Goal: Information Seeking & Learning: Compare options

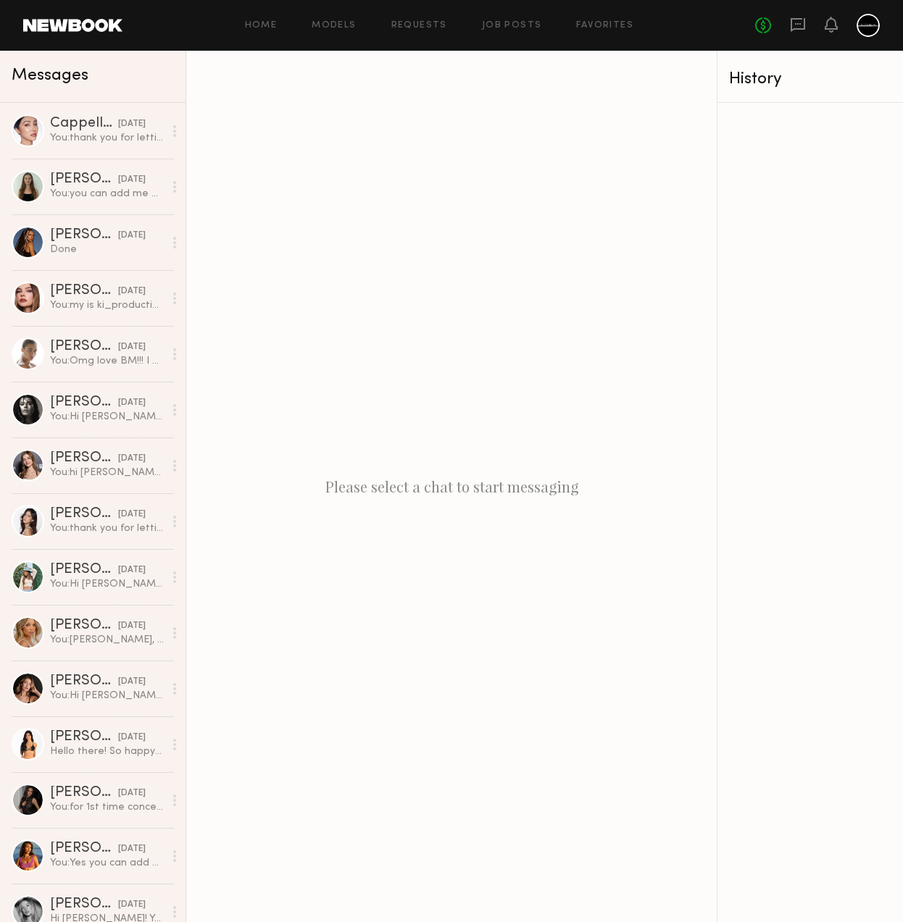
click at [378, 354] on div "Please select a chat to start messaging" at bounding box center [451, 487] width 530 height 872
click at [69, 138] on div "You: thank you for letting me know." at bounding box center [107, 138] width 114 height 14
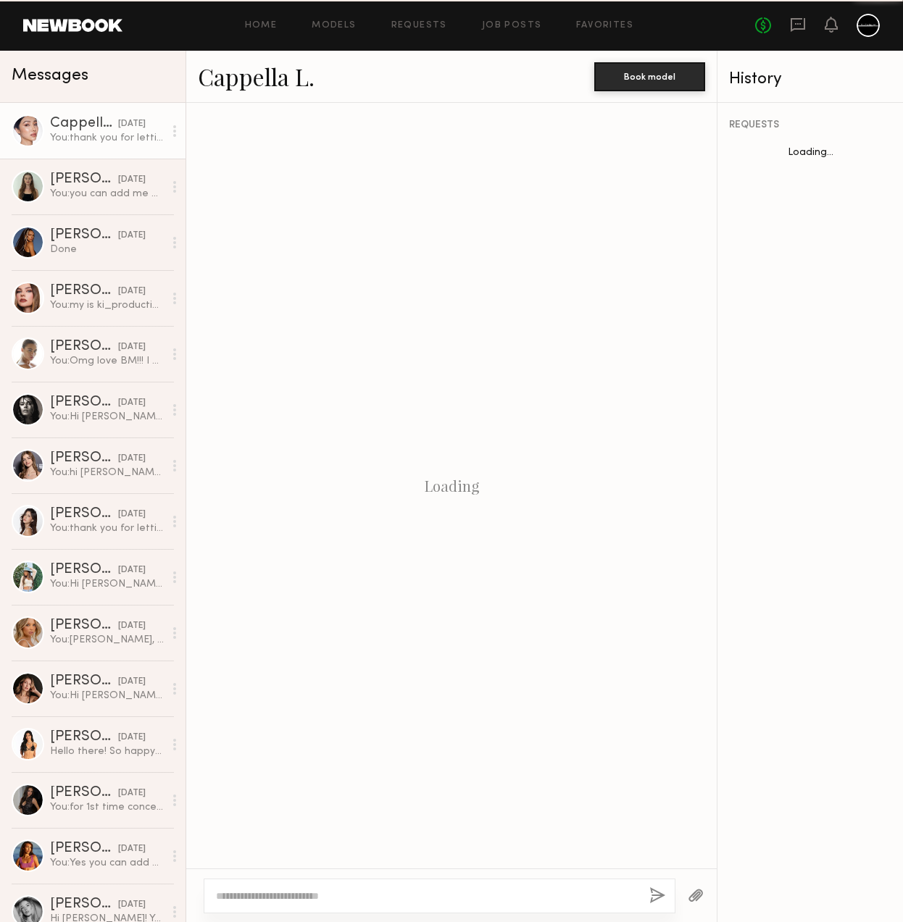
scroll to position [1402, 0]
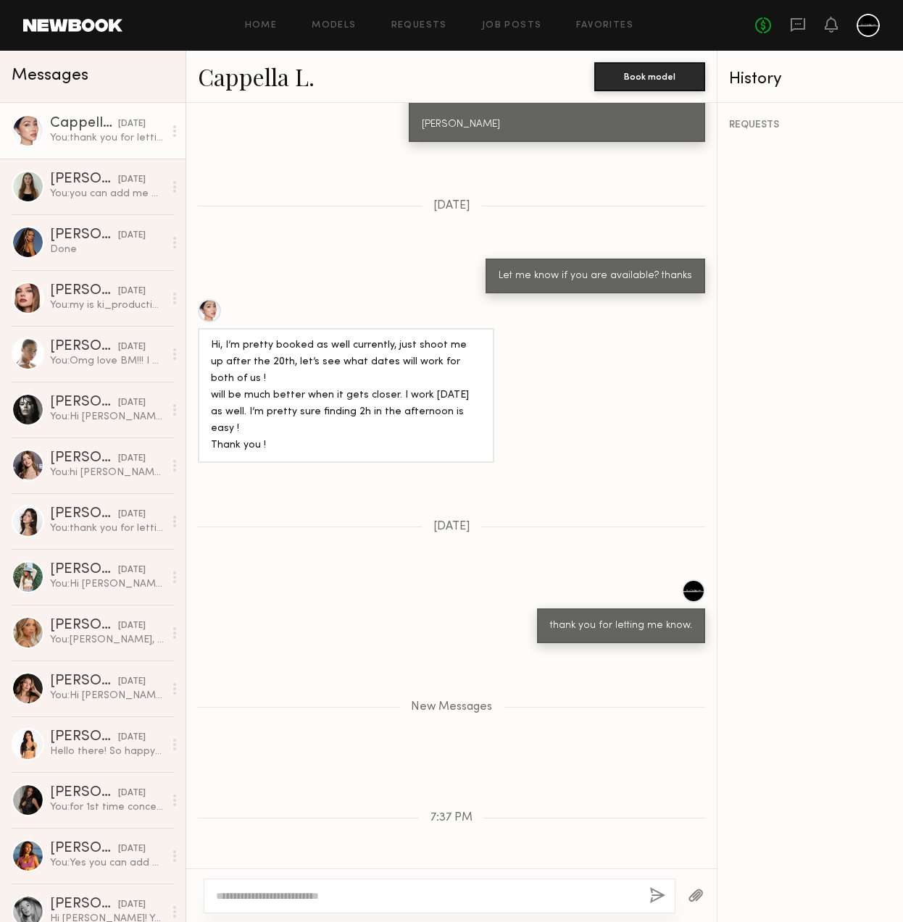
click at [400, 878] on div at bounding box center [451, 896] width 530 height 54
click at [394, 887] on div at bounding box center [440, 896] width 472 height 35
click at [404, 900] on textarea at bounding box center [427, 896] width 422 height 14
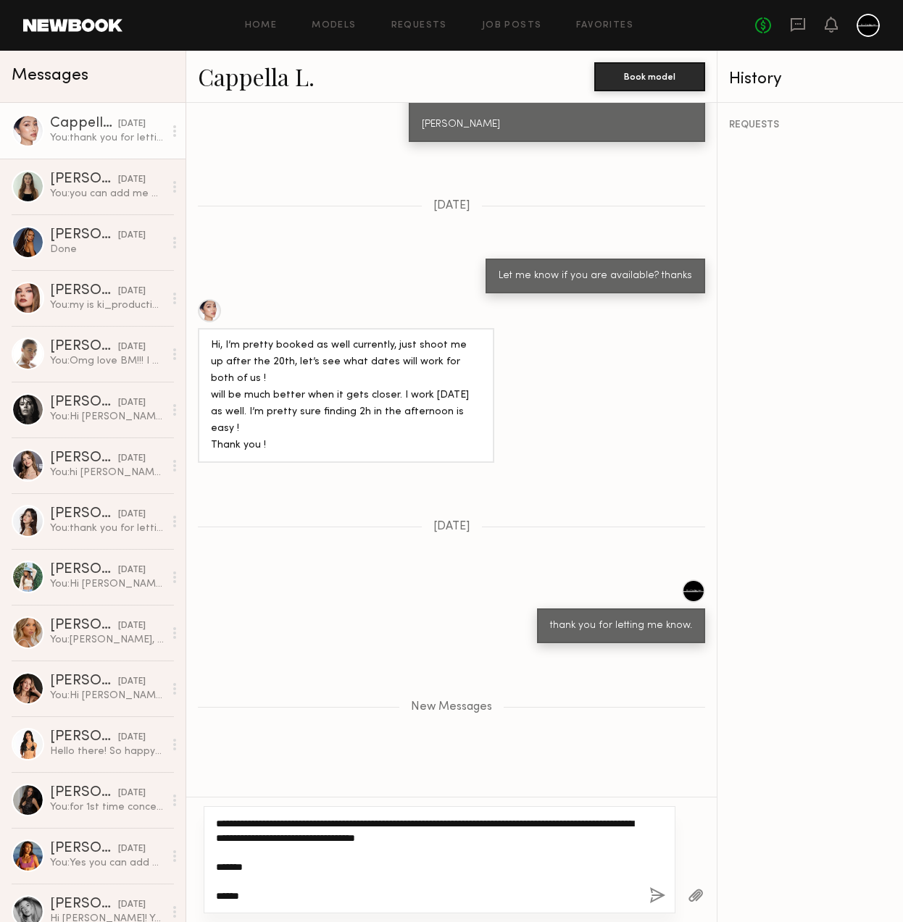
type textarea "**********"
click at [656, 894] on button "button" at bounding box center [657, 897] width 16 height 18
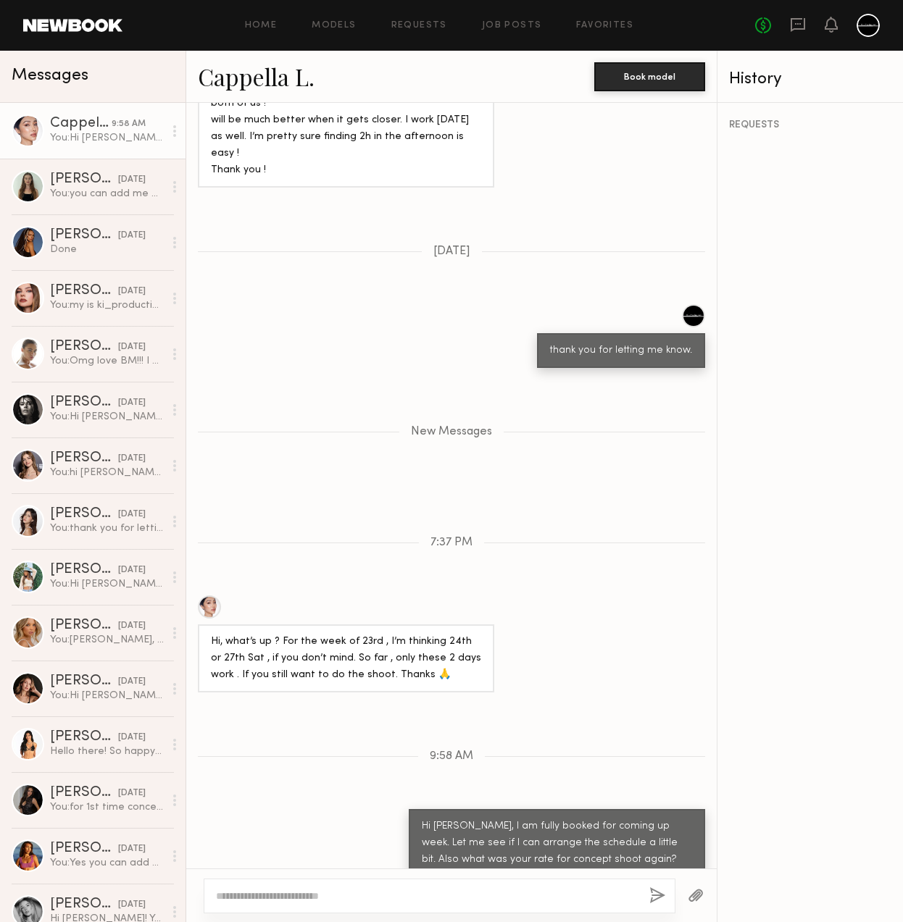
click at [281, 75] on link "Cappella L." at bounding box center [256, 76] width 117 height 31
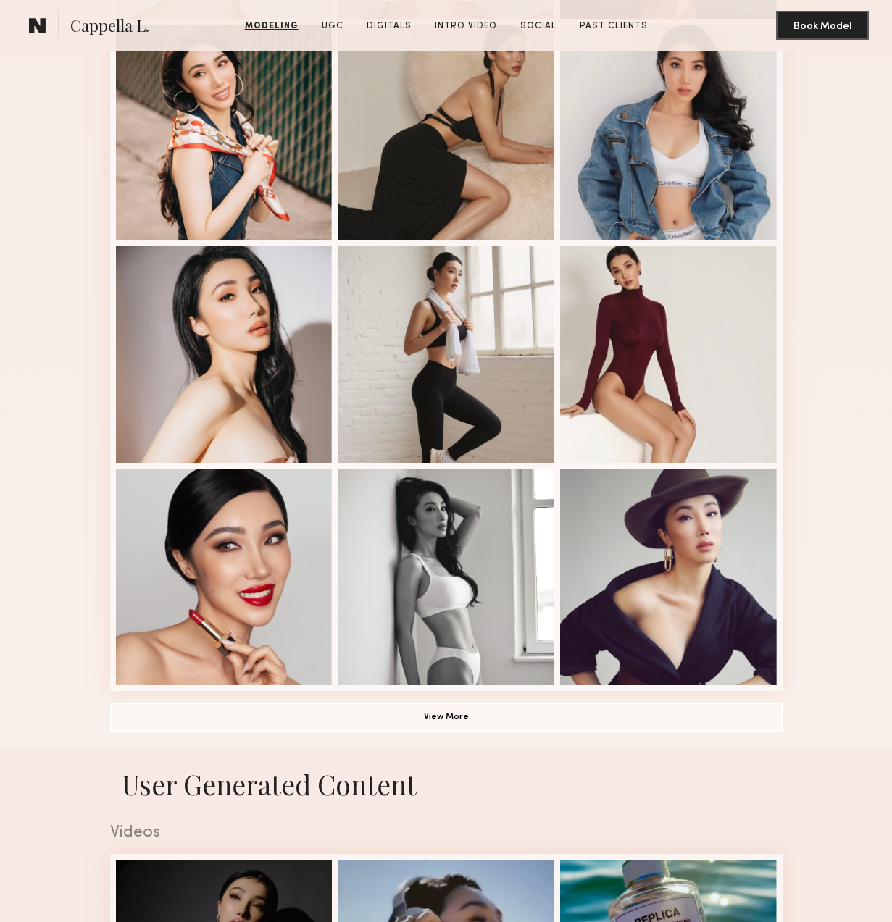
scroll to position [655, 0]
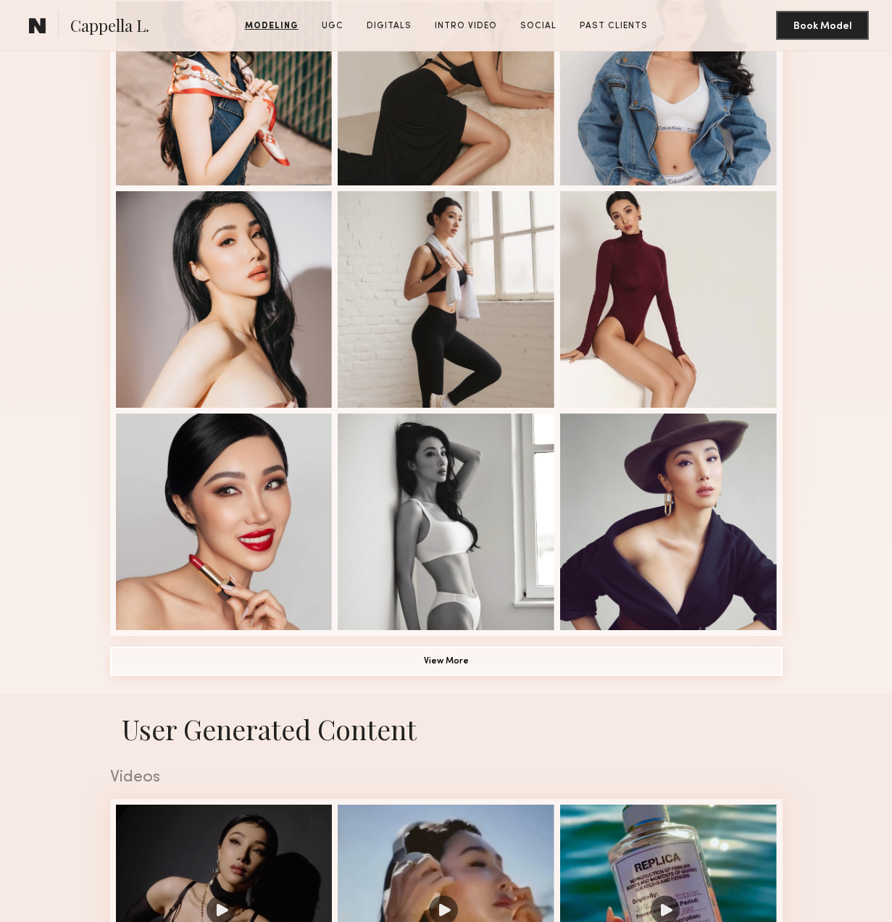
click at [393, 659] on button "View More" at bounding box center [446, 661] width 672 height 29
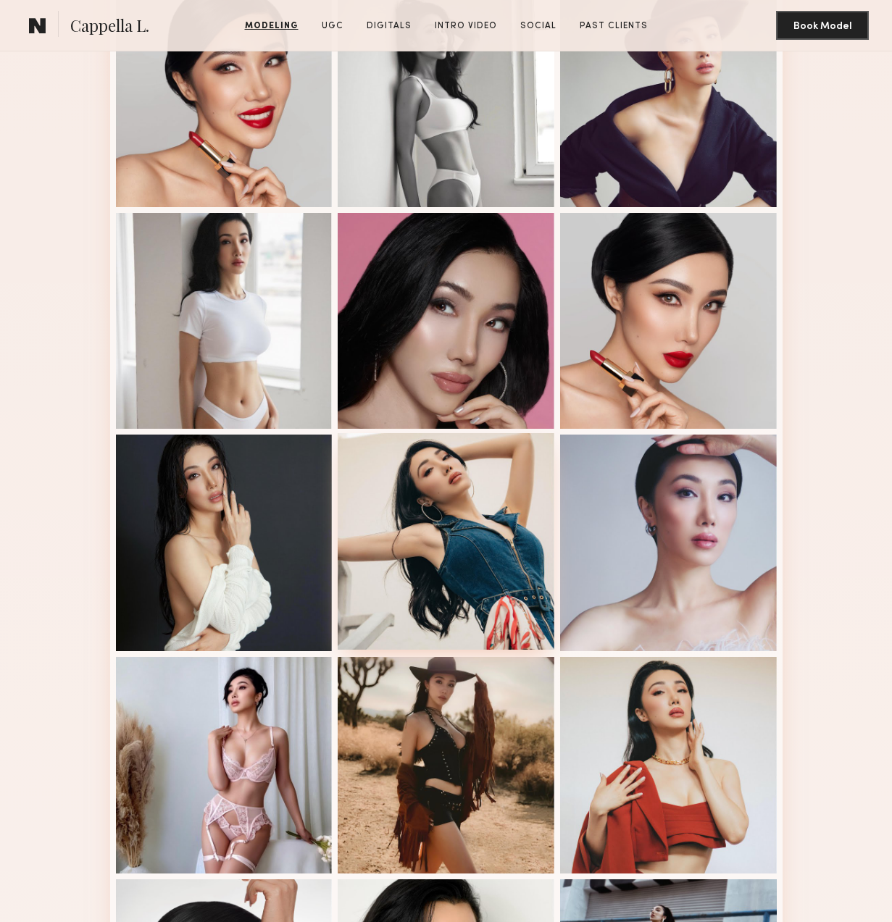
scroll to position [1272, 0]
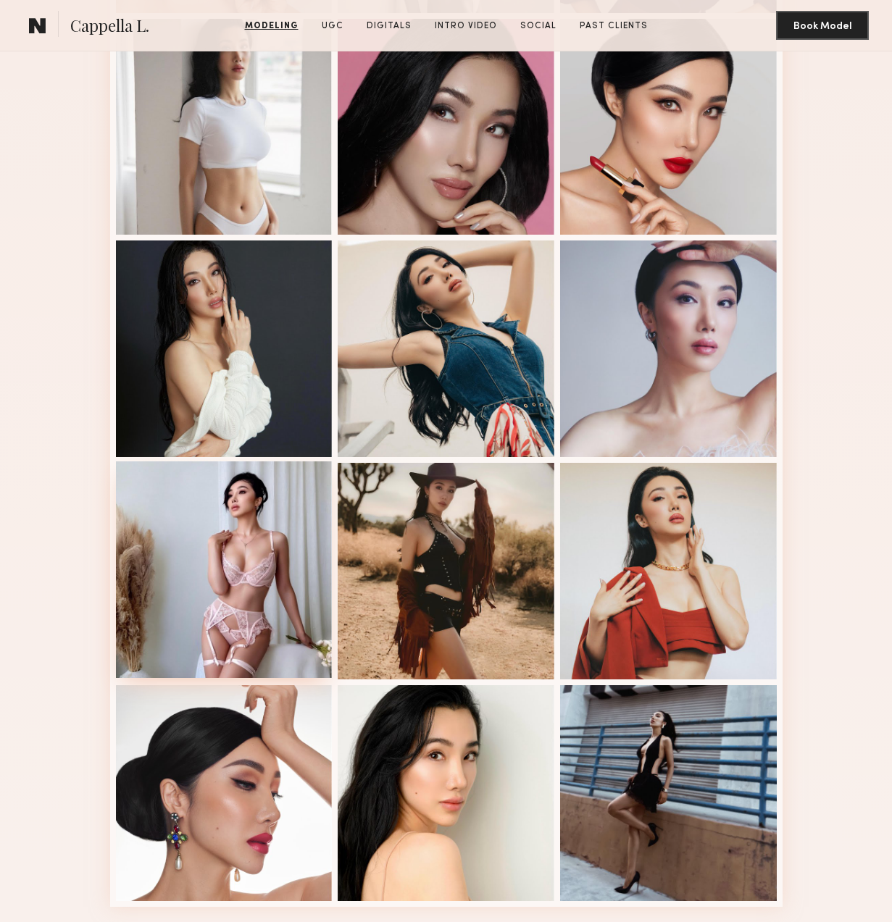
click at [220, 578] on div at bounding box center [224, 570] width 217 height 217
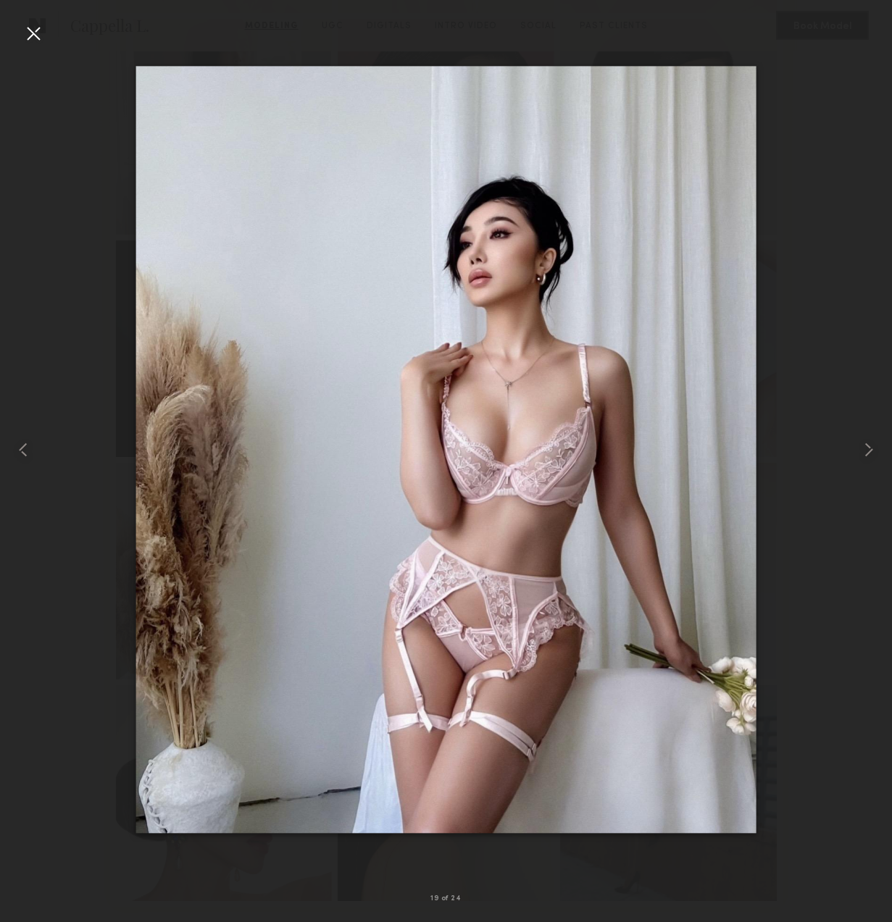
click at [35, 32] on div at bounding box center [33, 33] width 23 height 23
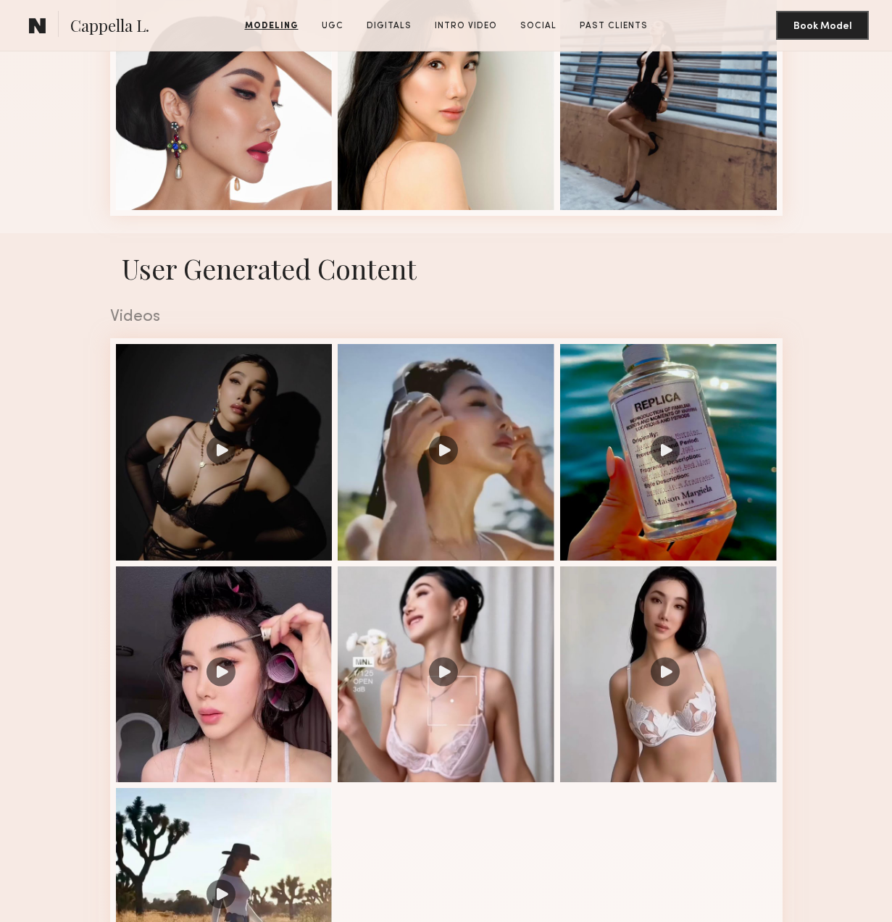
scroll to position [2244, 0]
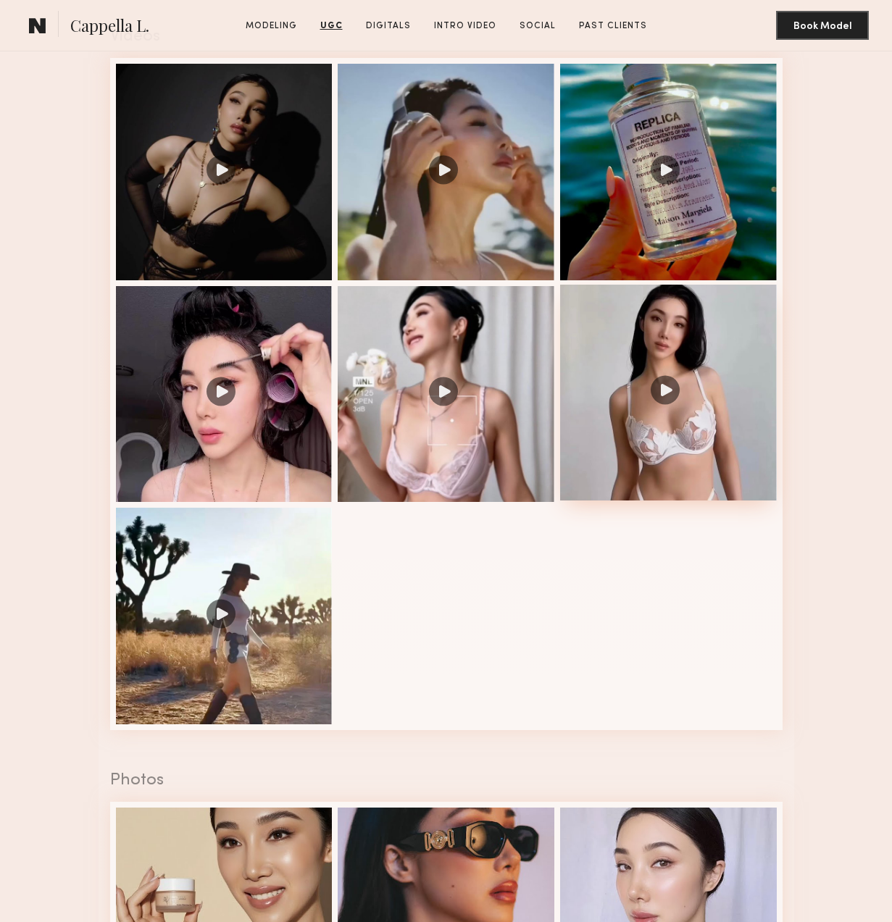
click at [672, 386] on div at bounding box center [668, 393] width 217 height 217
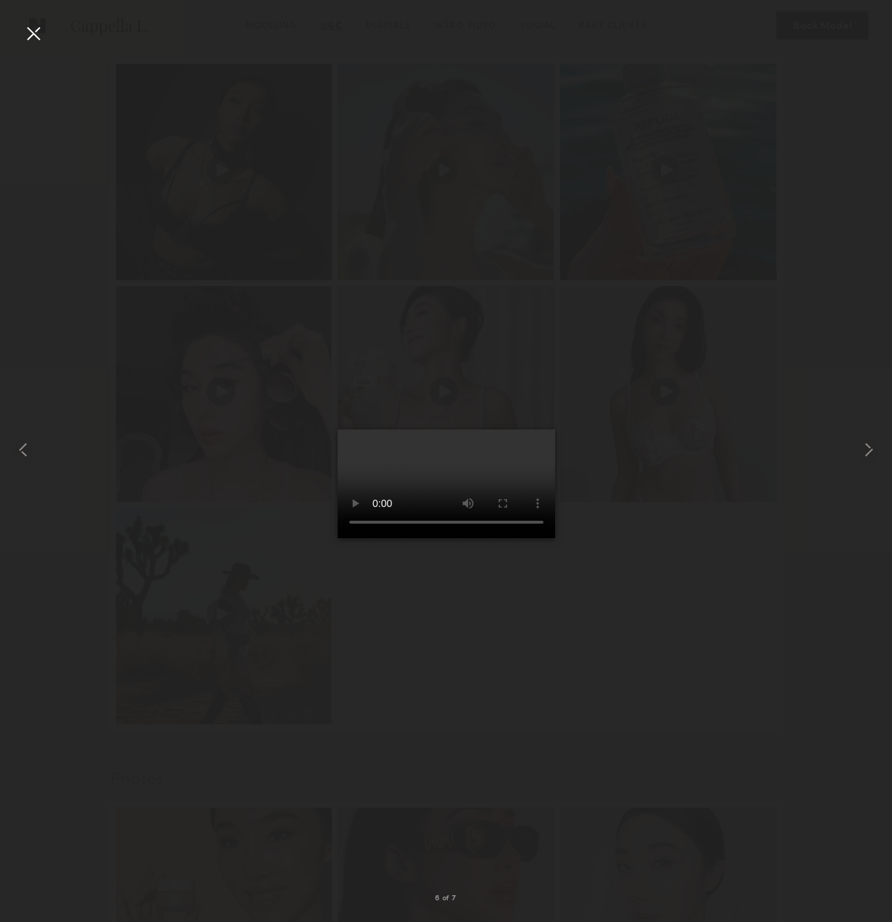
click at [30, 36] on div at bounding box center [33, 33] width 23 height 23
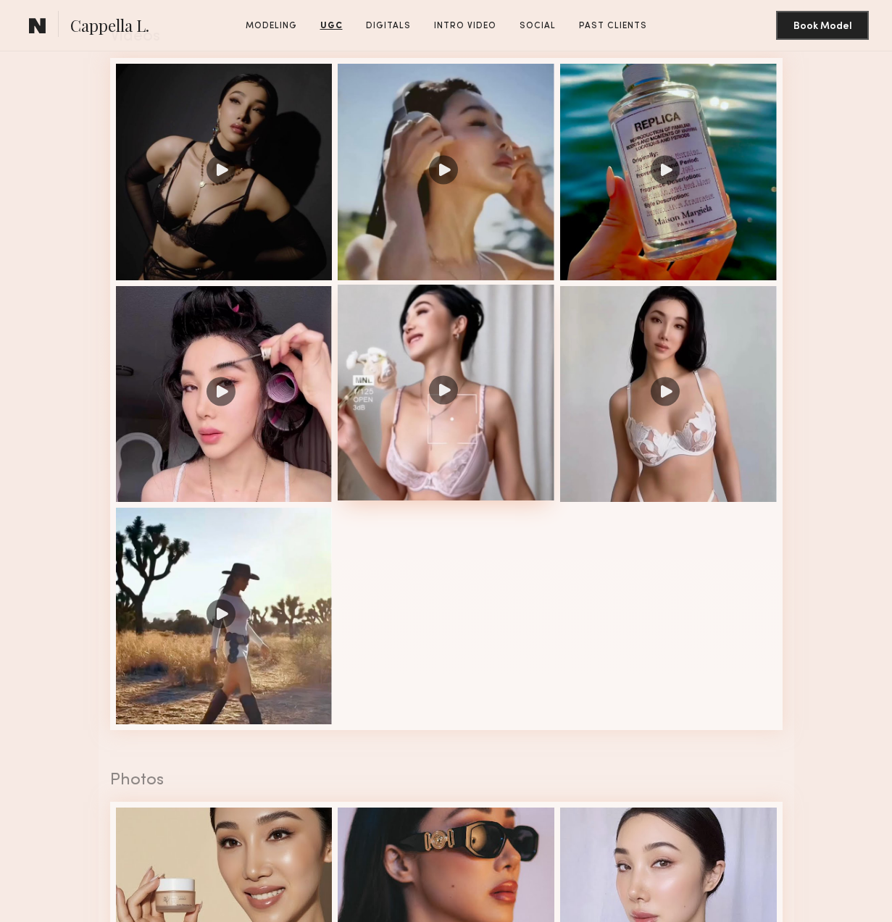
click at [438, 400] on div at bounding box center [446, 393] width 217 height 217
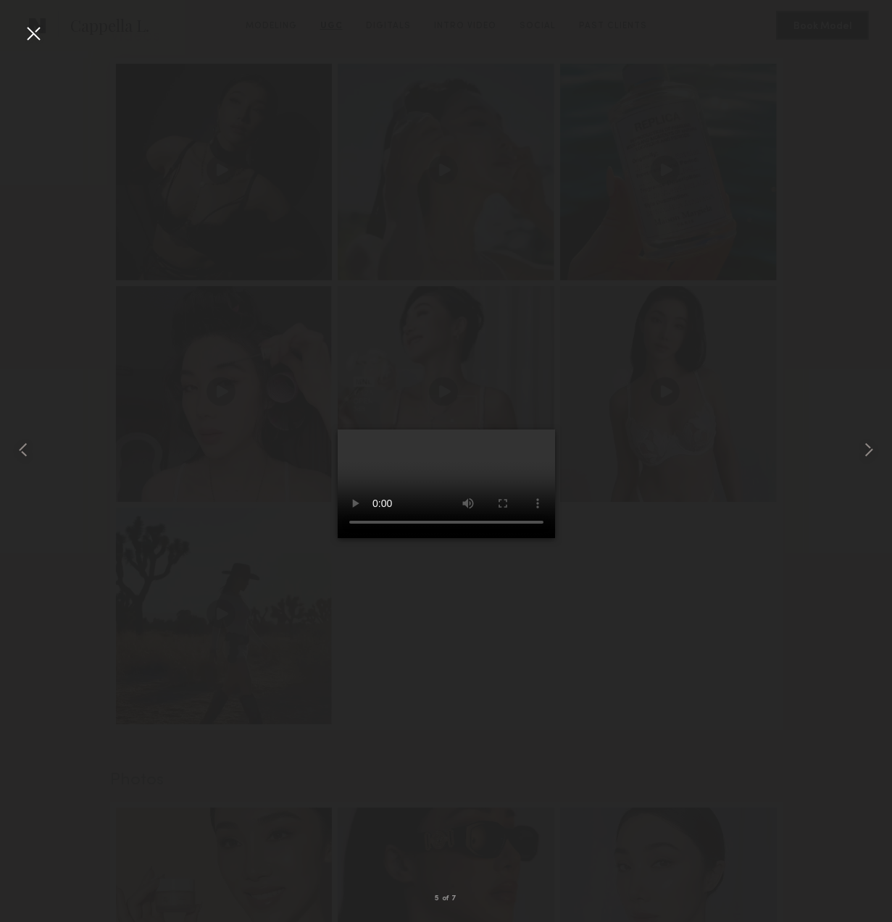
click at [34, 35] on div at bounding box center [33, 33] width 23 height 23
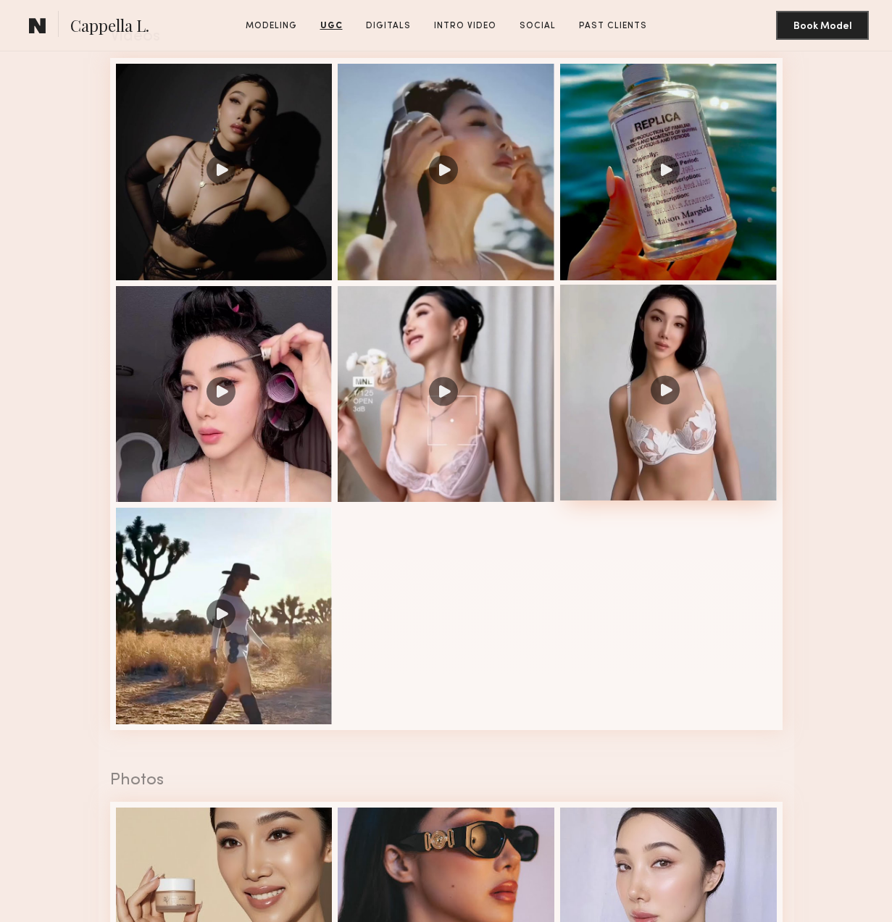
scroll to position [2494, 0]
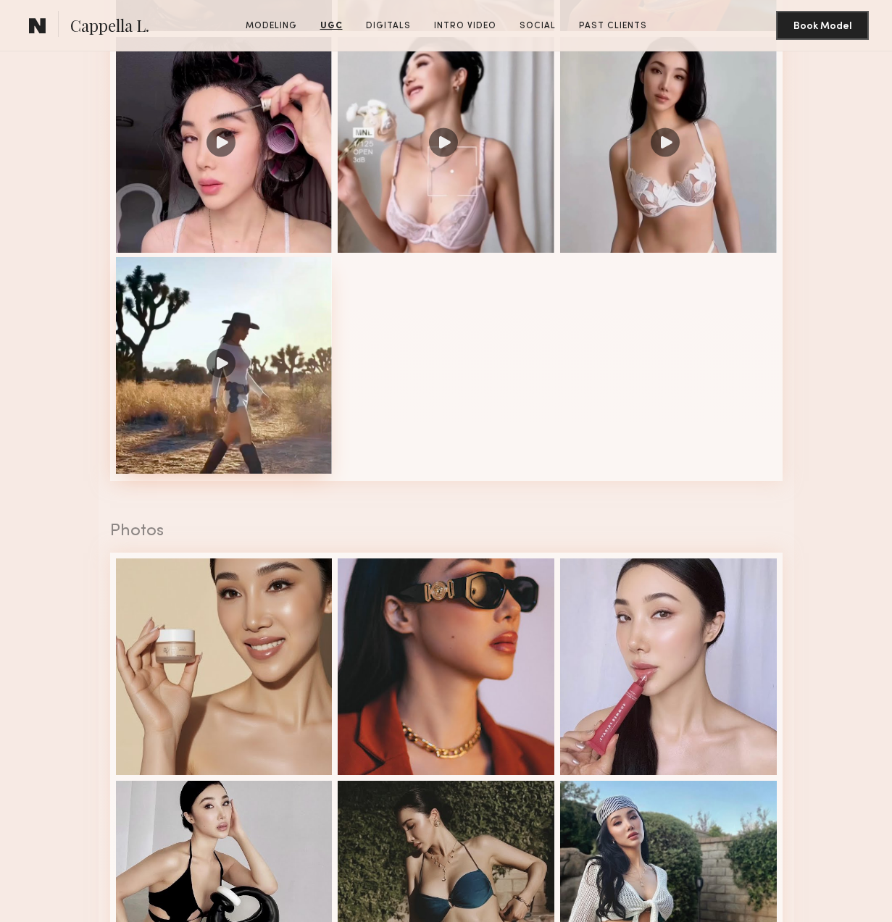
click at [236, 359] on div at bounding box center [224, 365] width 217 height 217
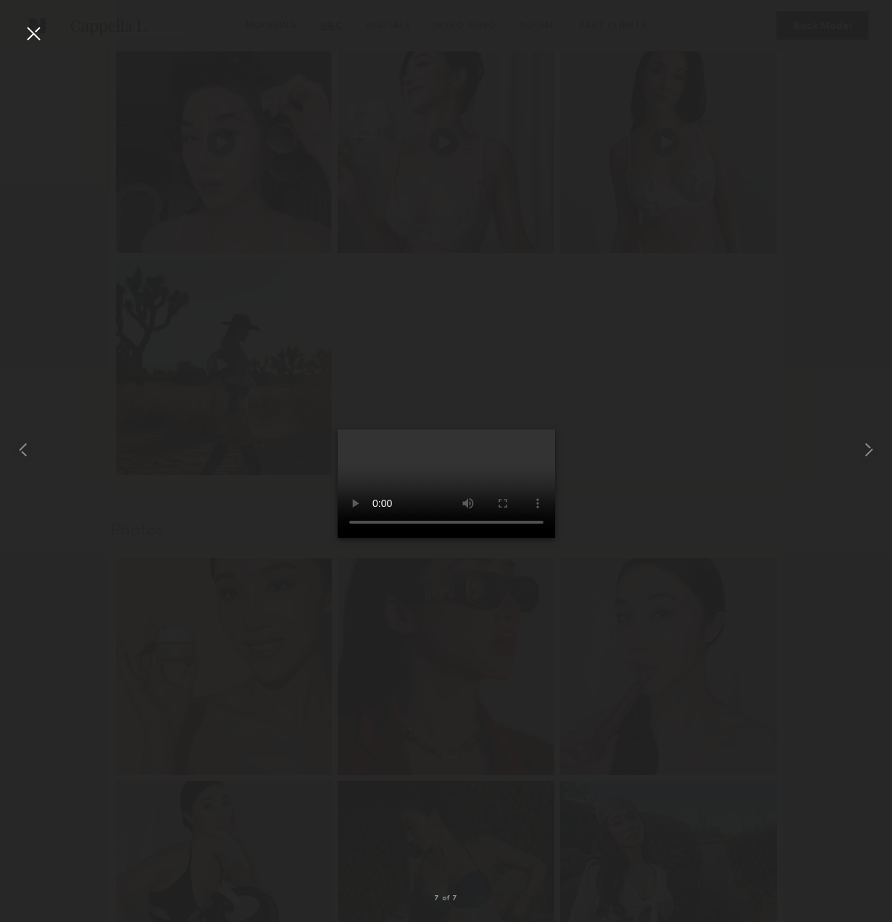
click at [36, 42] on div at bounding box center [33, 33] width 23 height 23
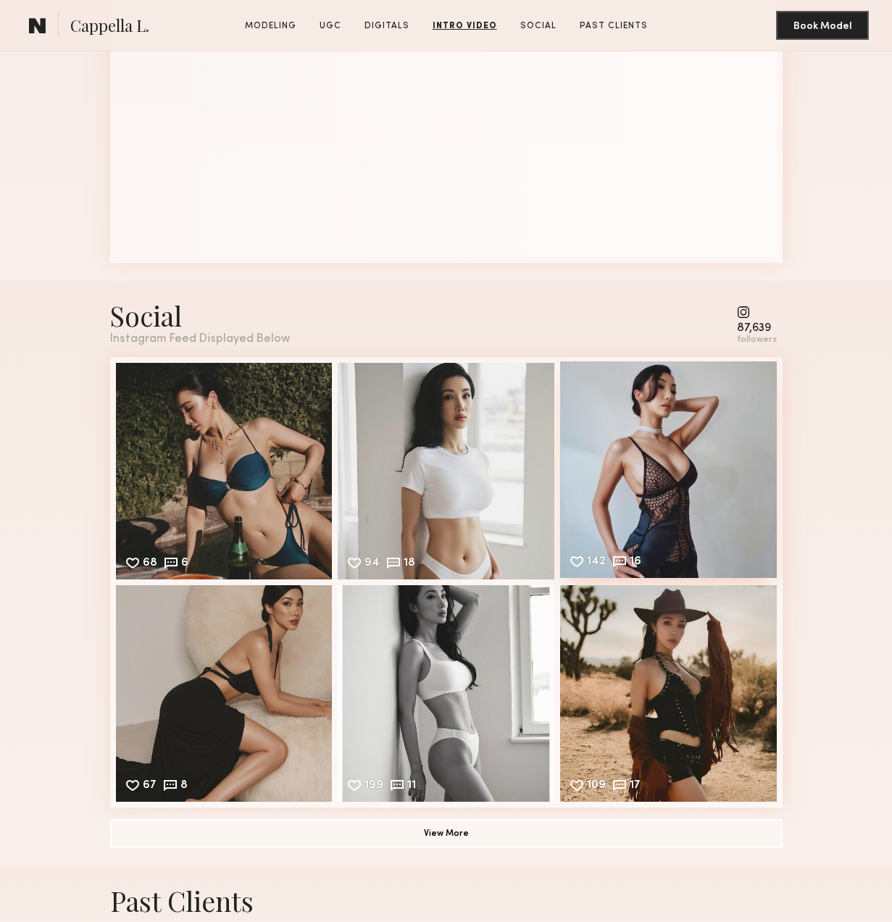
scroll to position [4596, 0]
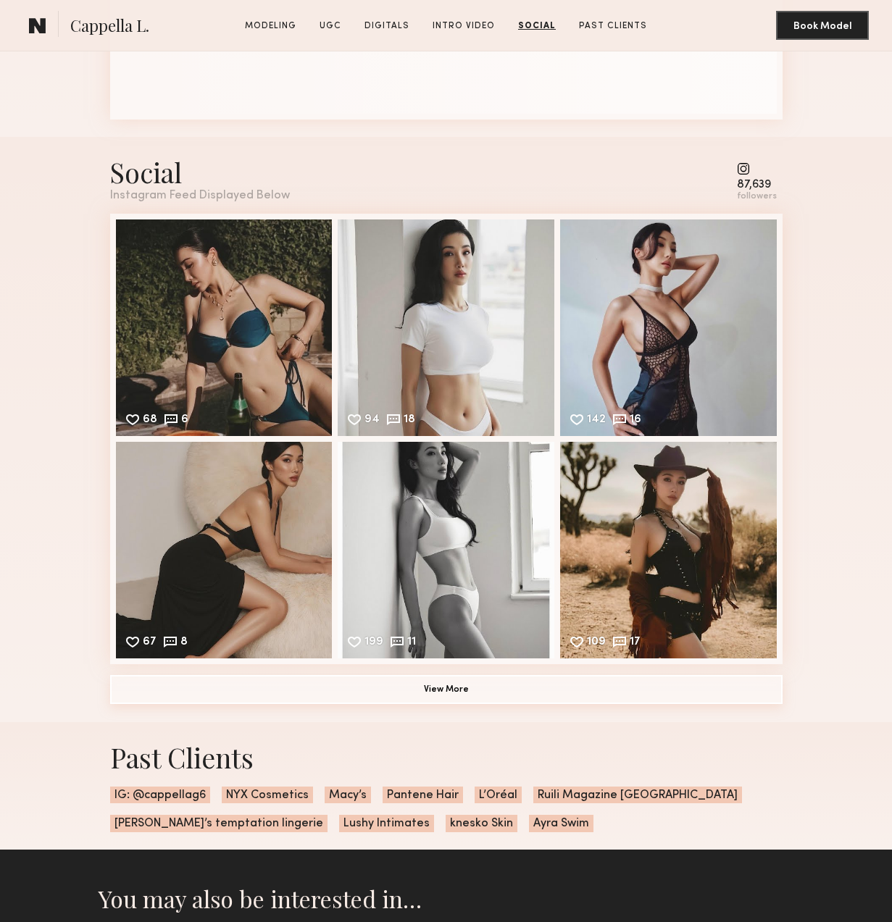
click at [473, 690] on button "View More" at bounding box center [446, 689] width 672 height 29
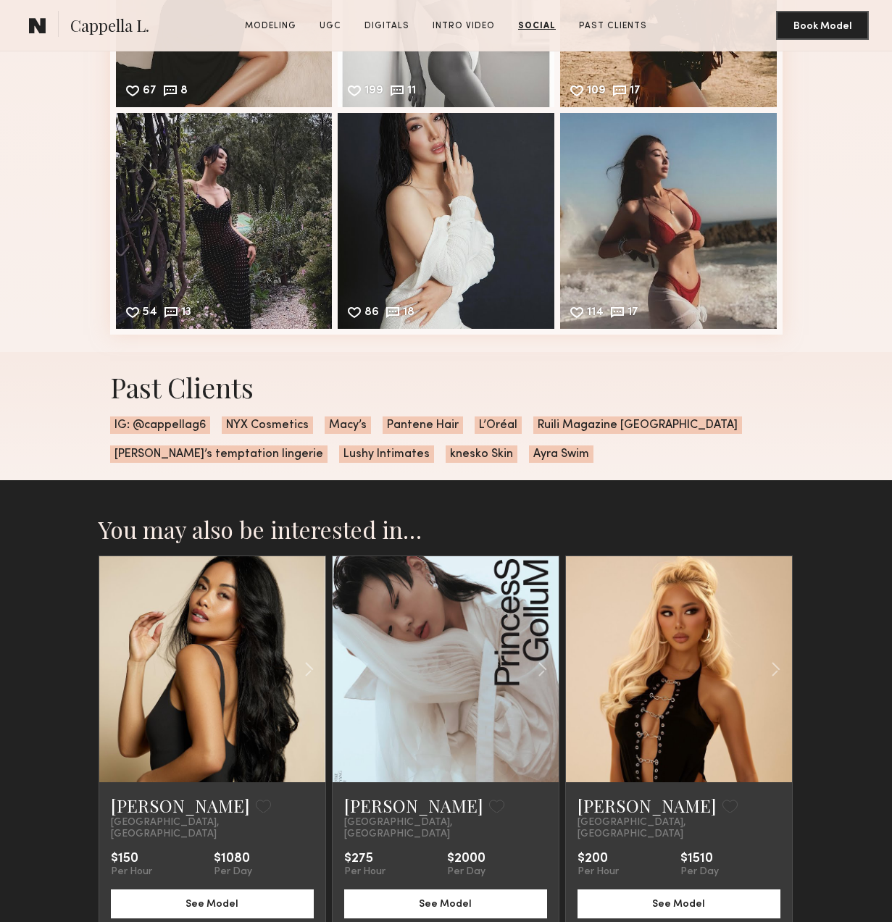
scroll to position [5229, 0]
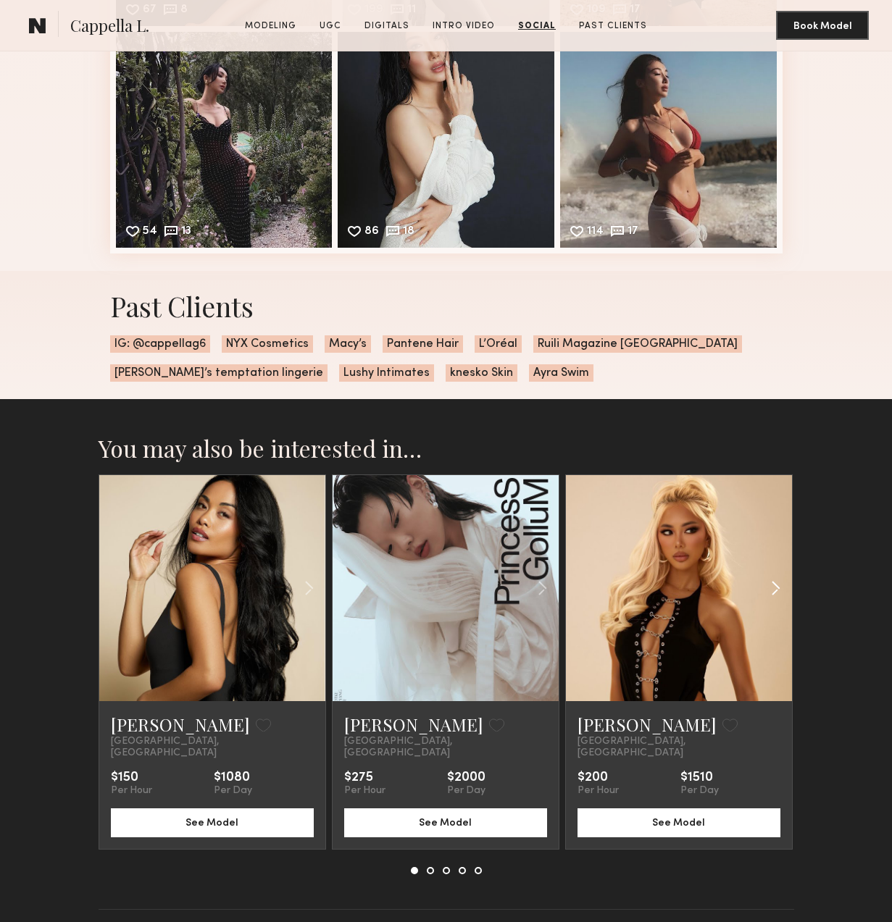
click at [777, 588] on common-icon at bounding box center [775, 589] width 21 height 28
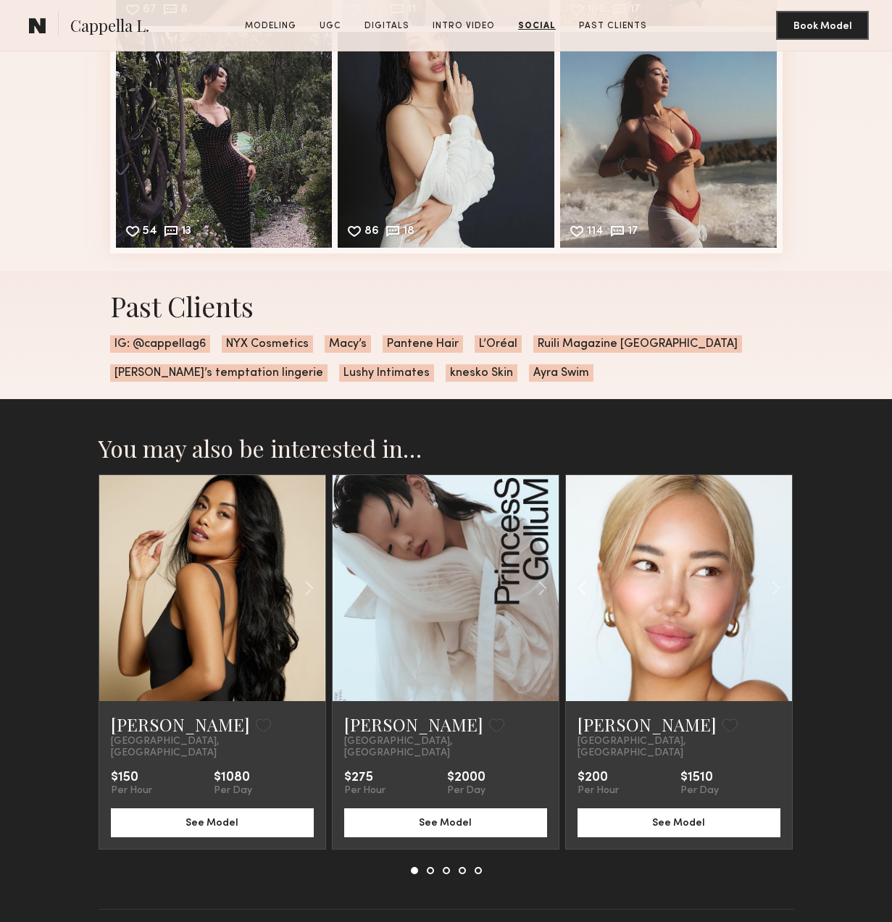
click at [587, 588] on common-icon at bounding box center [582, 589] width 21 height 28
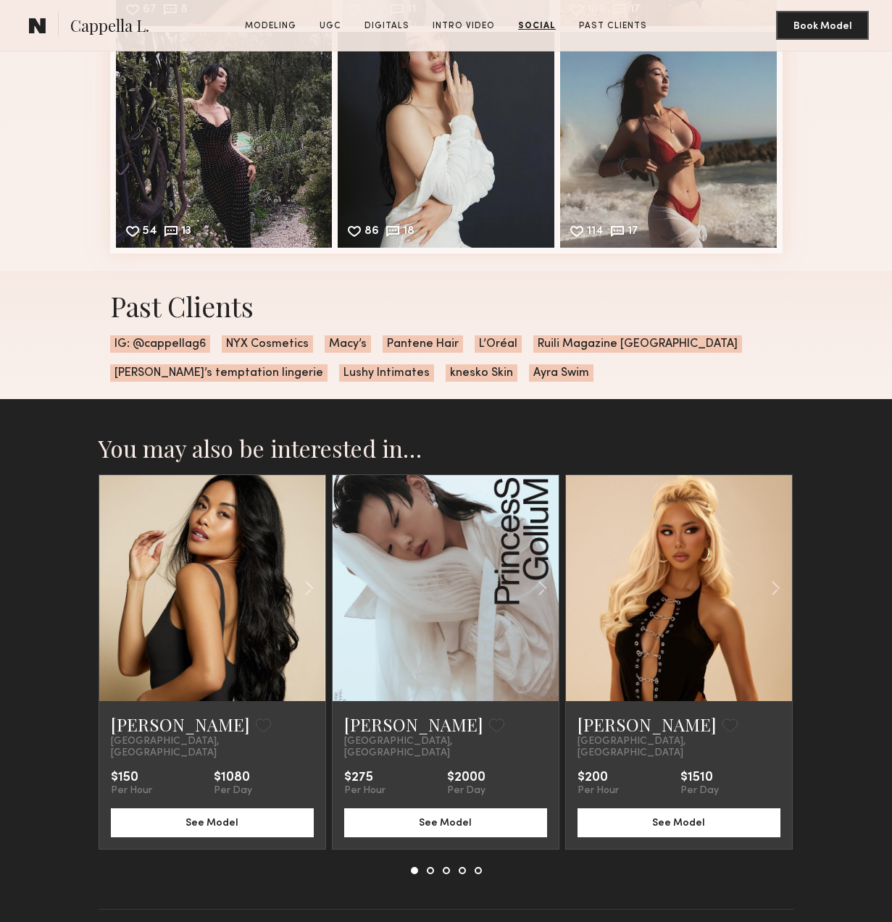
scroll to position [5275, 0]
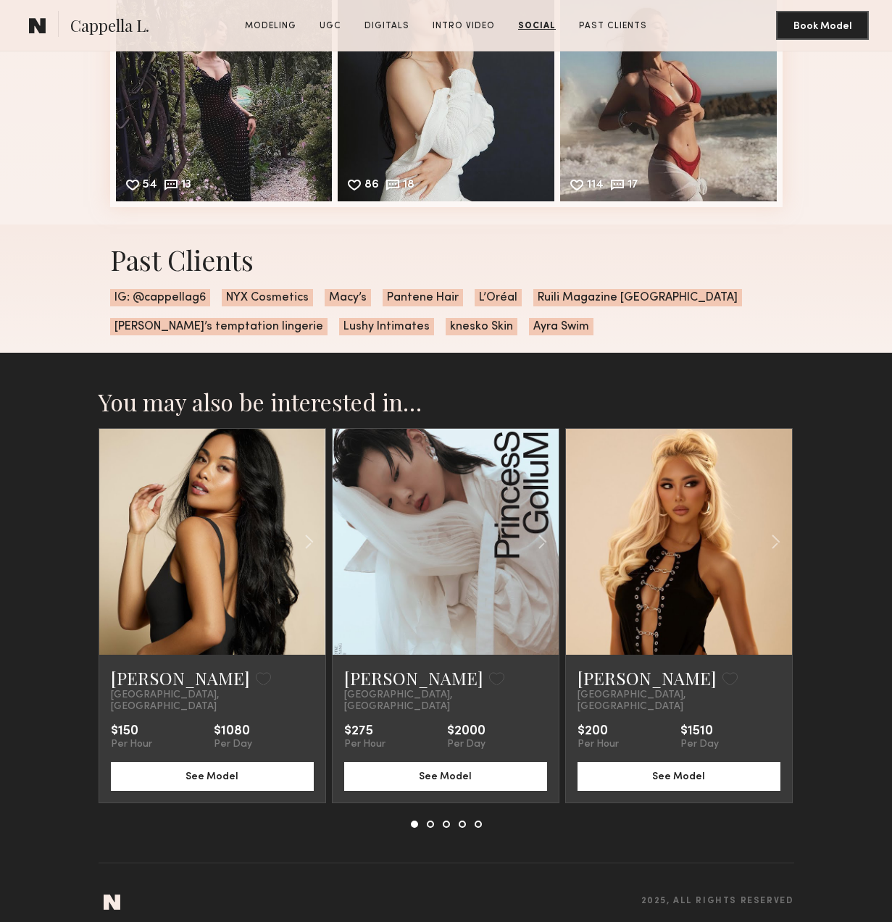
click at [854, 597] on section "You may also be interested in… Jules A. Favorite Los Angeles, CA $150 Per Hour …" at bounding box center [446, 644] width 892 height 582
click at [432, 821] on button at bounding box center [430, 824] width 7 height 7
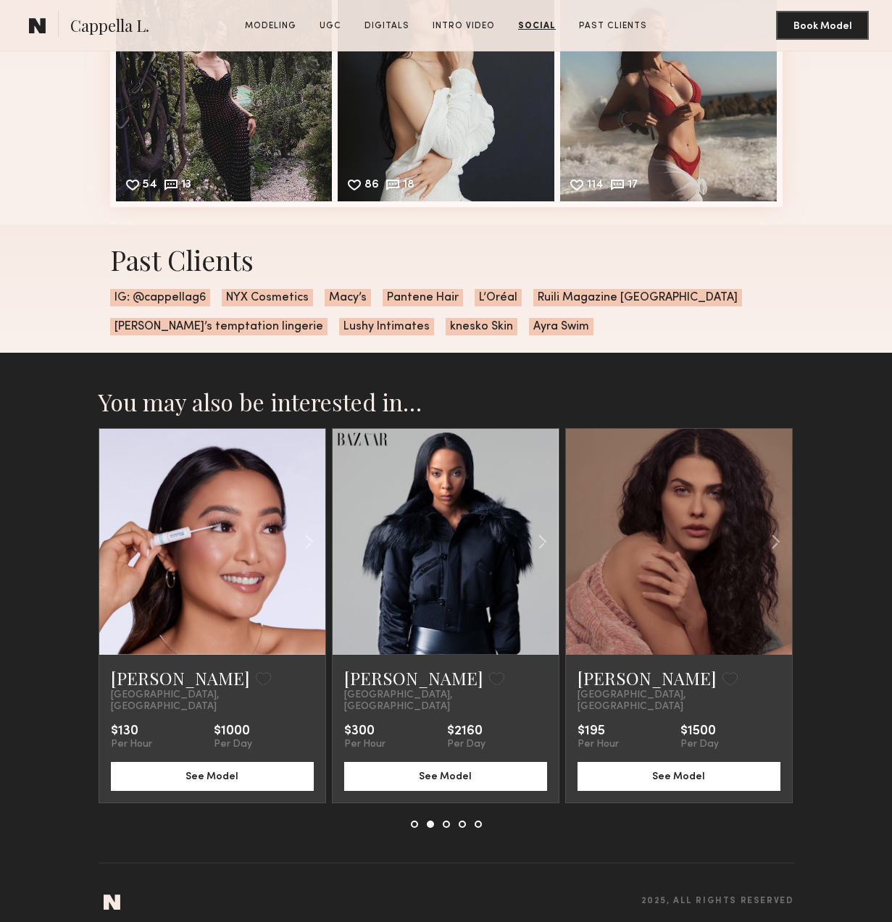
click at [447, 821] on button at bounding box center [446, 824] width 7 height 7
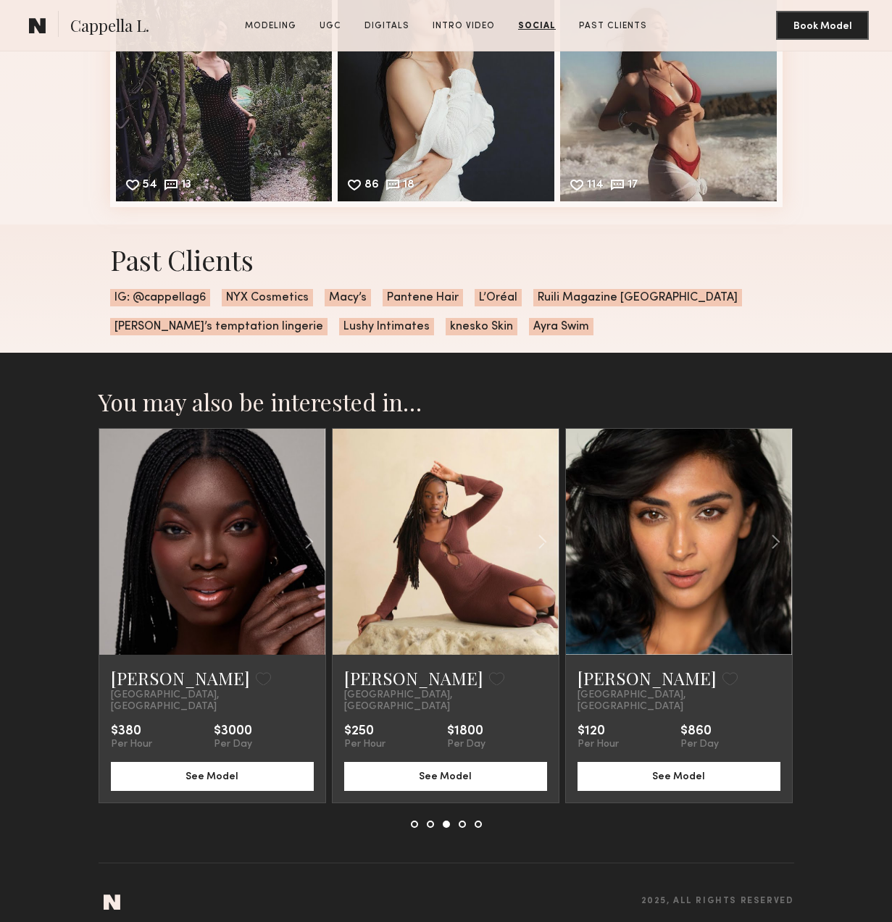
click at [466, 821] on div at bounding box center [446, 824] width 71 height 7
click at [461, 821] on button at bounding box center [462, 824] width 7 height 7
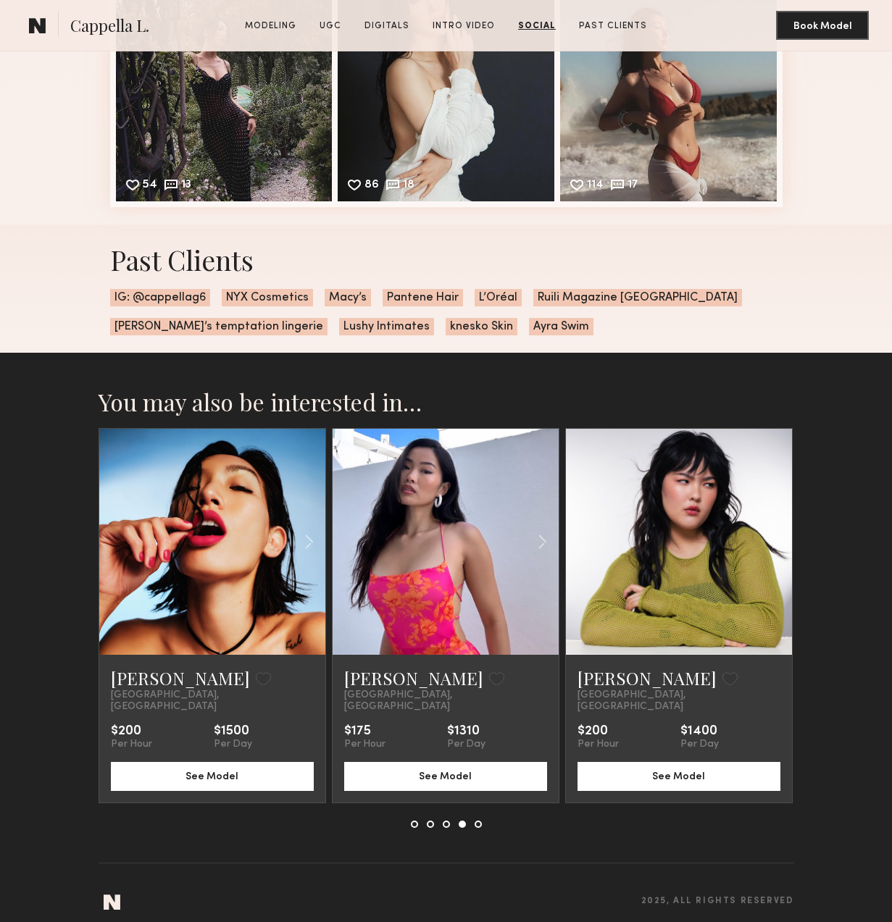
click at [480, 821] on button at bounding box center [478, 824] width 7 height 7
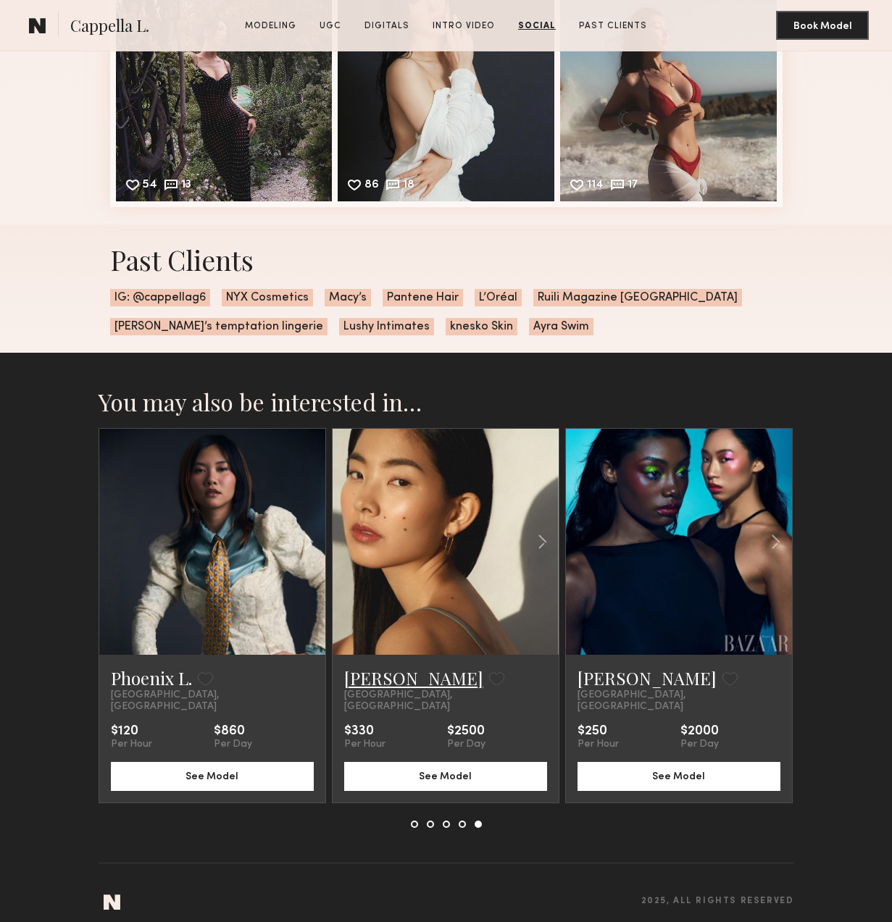
click at [371, 684] on link "Ayumi Y." at bounding box center [413, 678] width 139 height 23
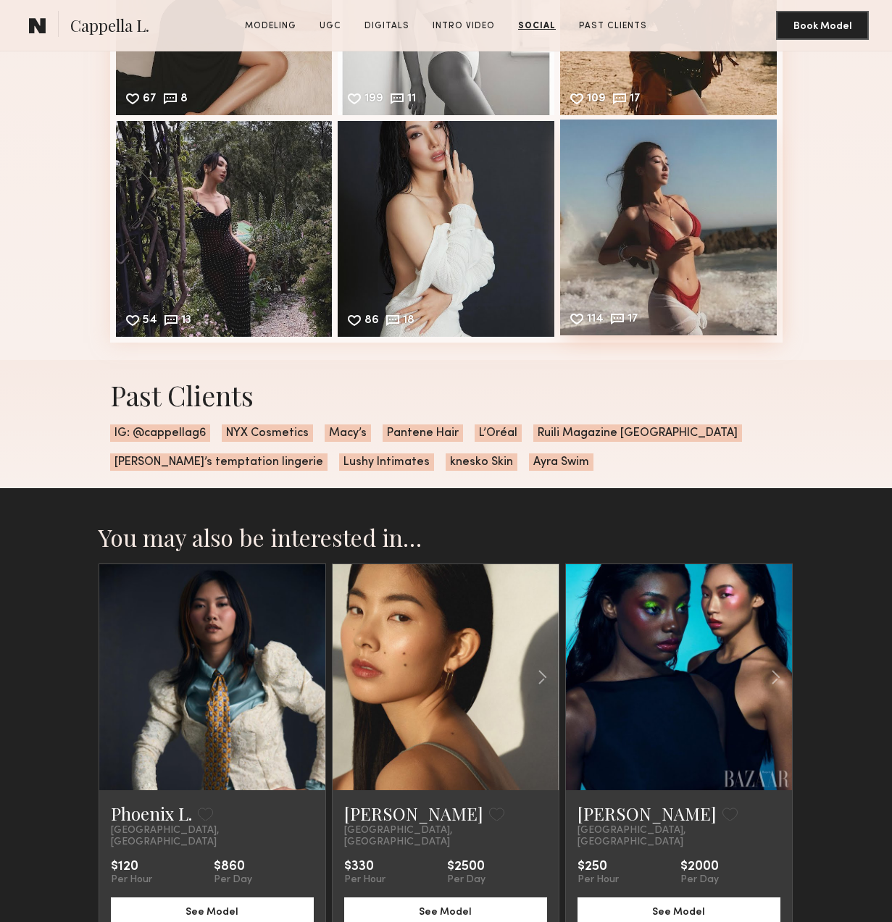
scroll to position [5272, 0]
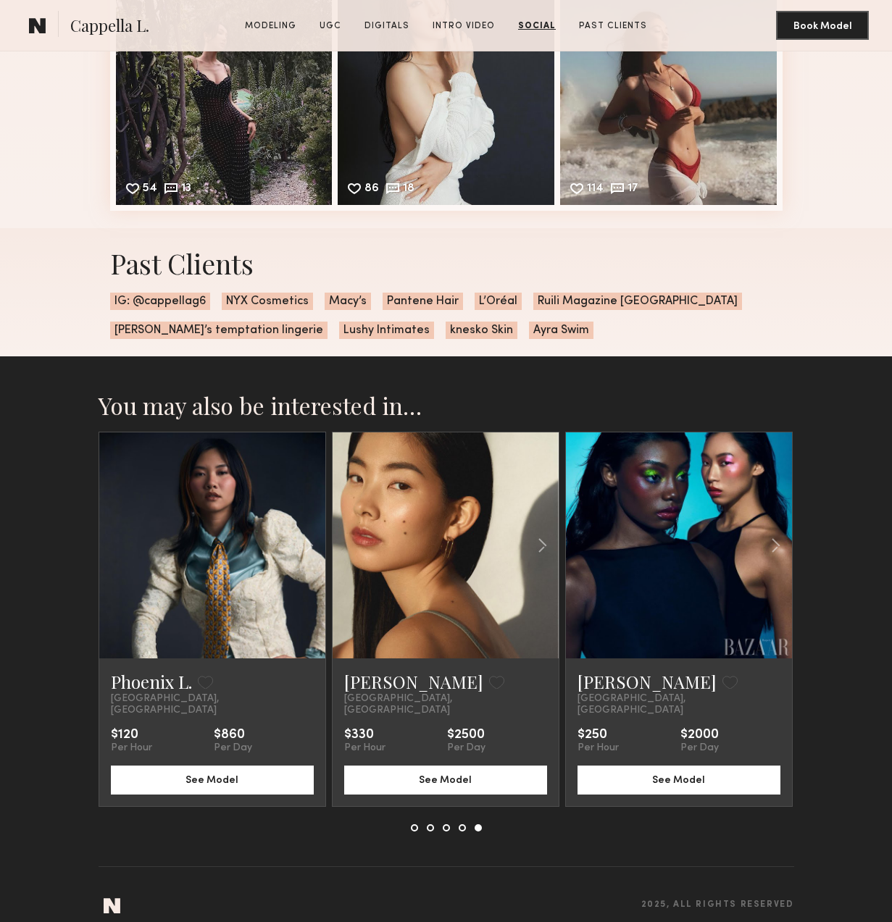
click at [417, 825] on button at bounding box center [414, 828] width 7 height 7
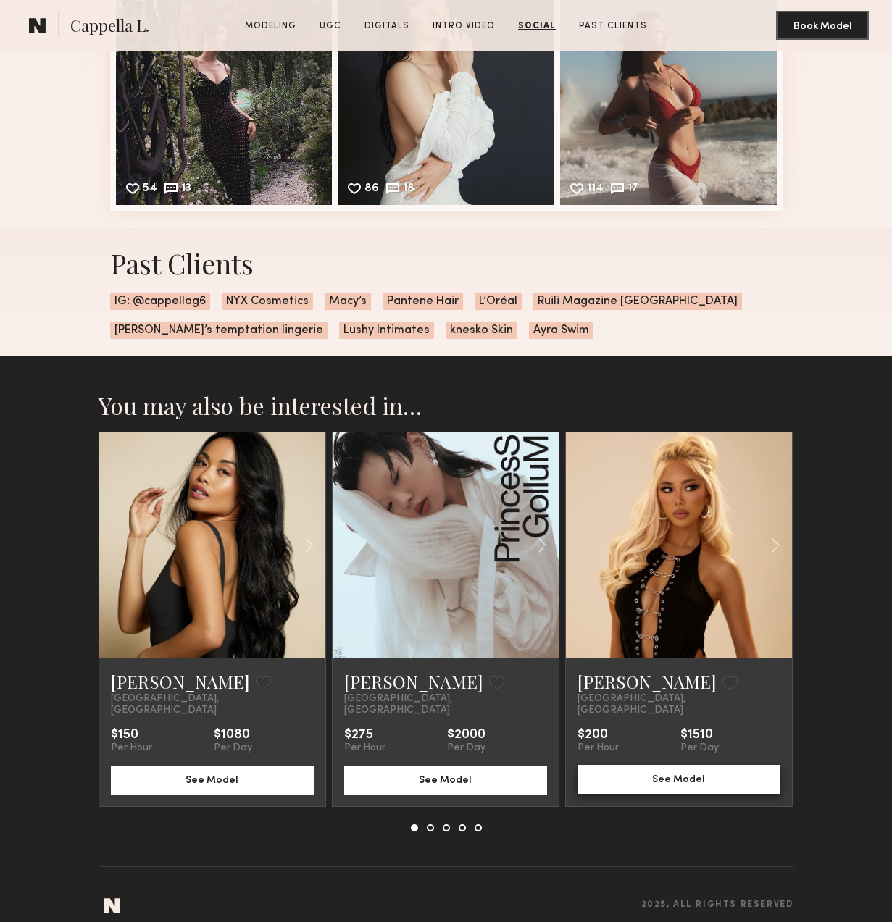
click at [671, 770] on button "See Model" at bounding box center [679, 779] width 203 height 29
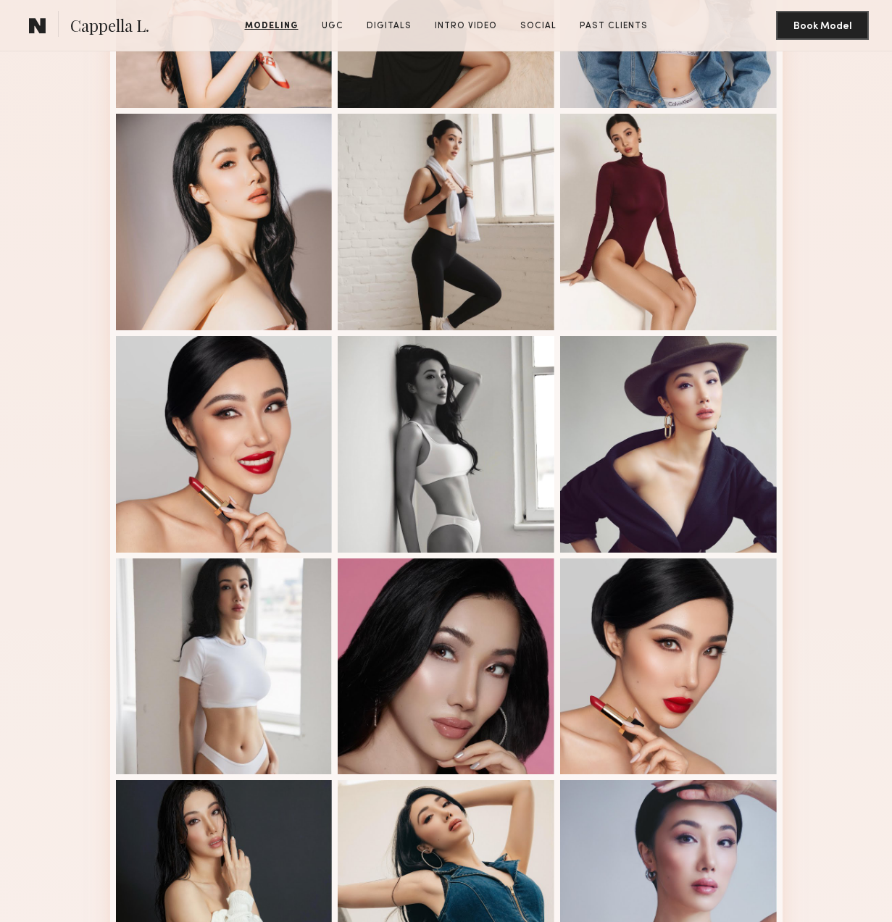
scroll to position [0, 0]
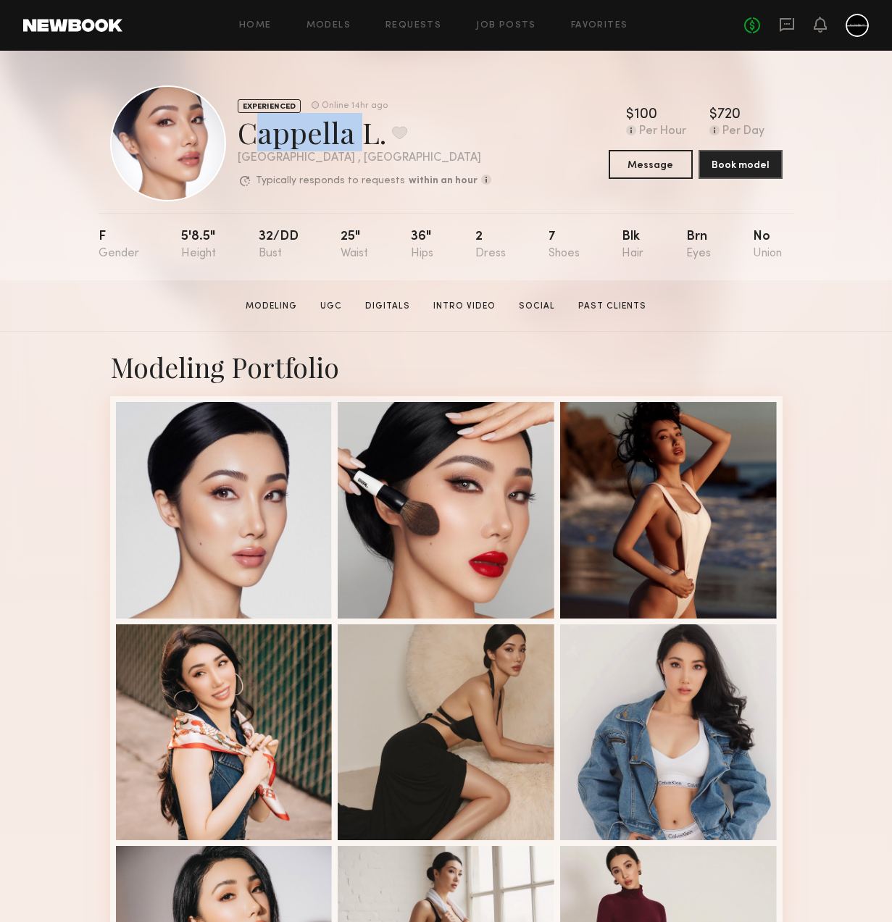
drag, startPoint x: 244, startPoint y: 135, endPoint x: 348, endPoint y: 137, distance: 103.6
click at [348, 137] on div "Cappella L. Favorite" at bounding box center [365, 132] width 254 height 38
copy div "Cappella"
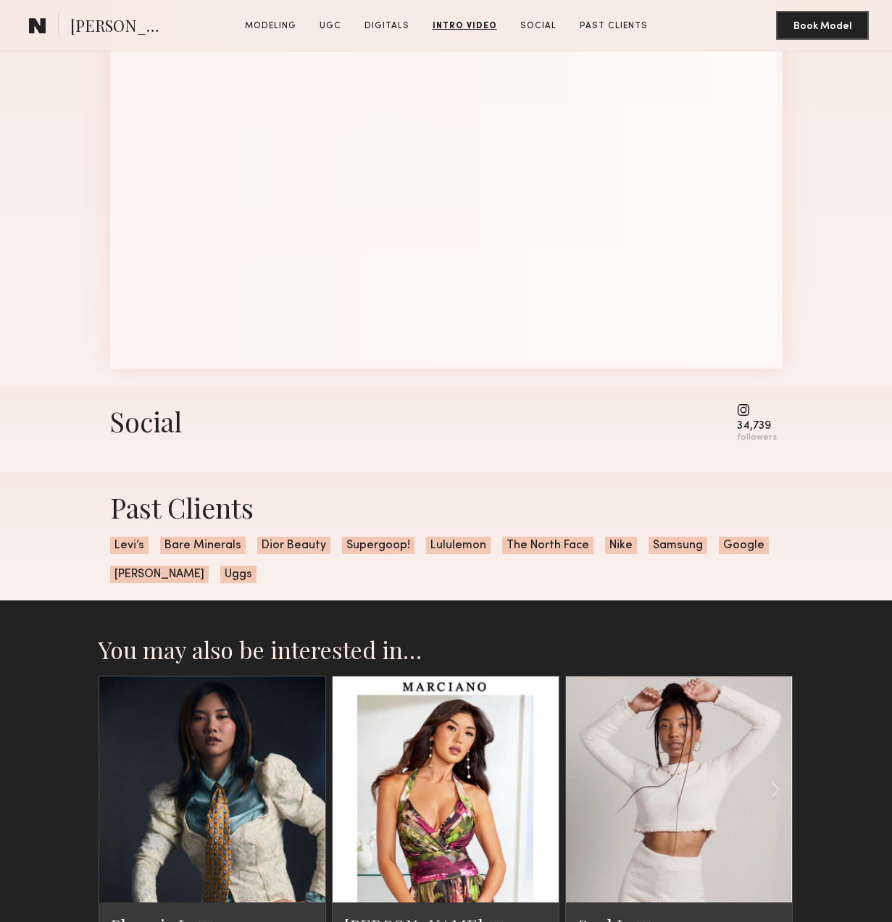
scroll to position [2813, 0]
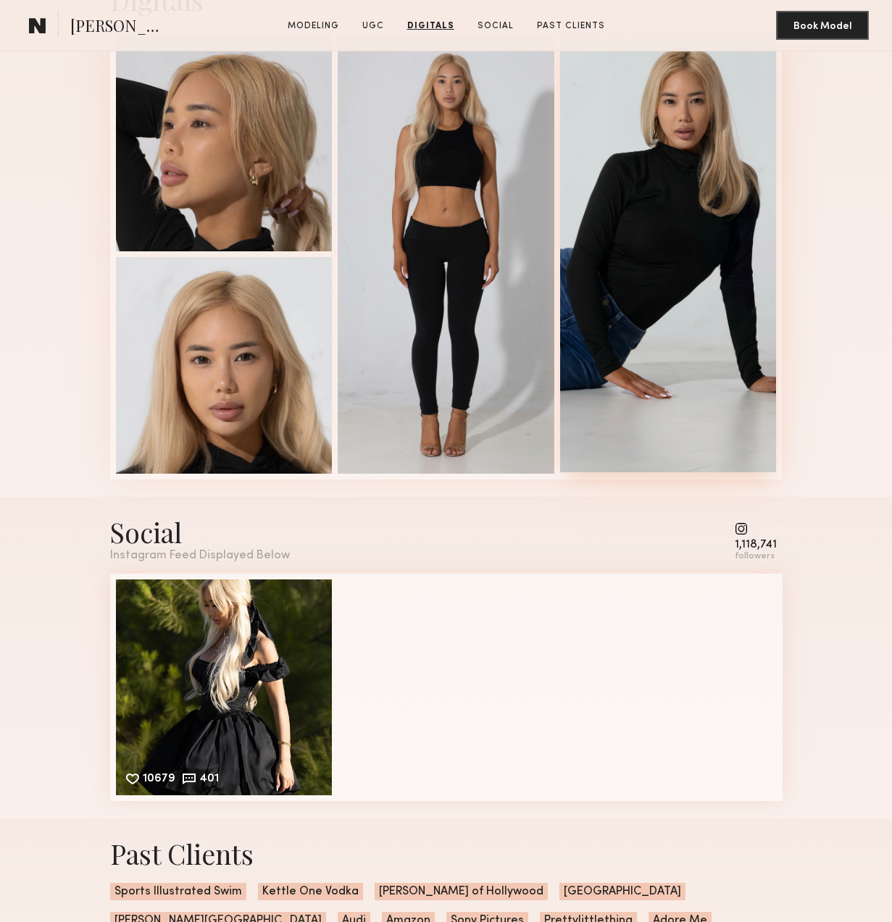
scroll to position [2421, 0]
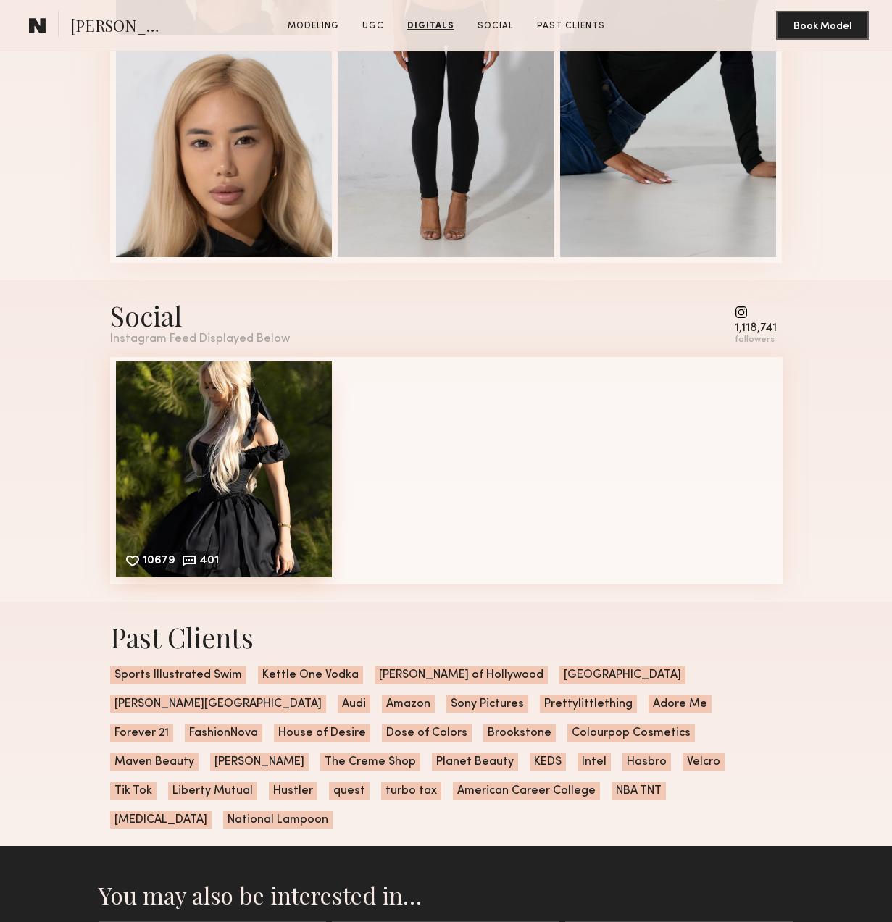
click at [265, 493] on div "10679 401 Likes & comments displayed to show model’s engagement" at bounding box center [224, 470] width 217 height 217
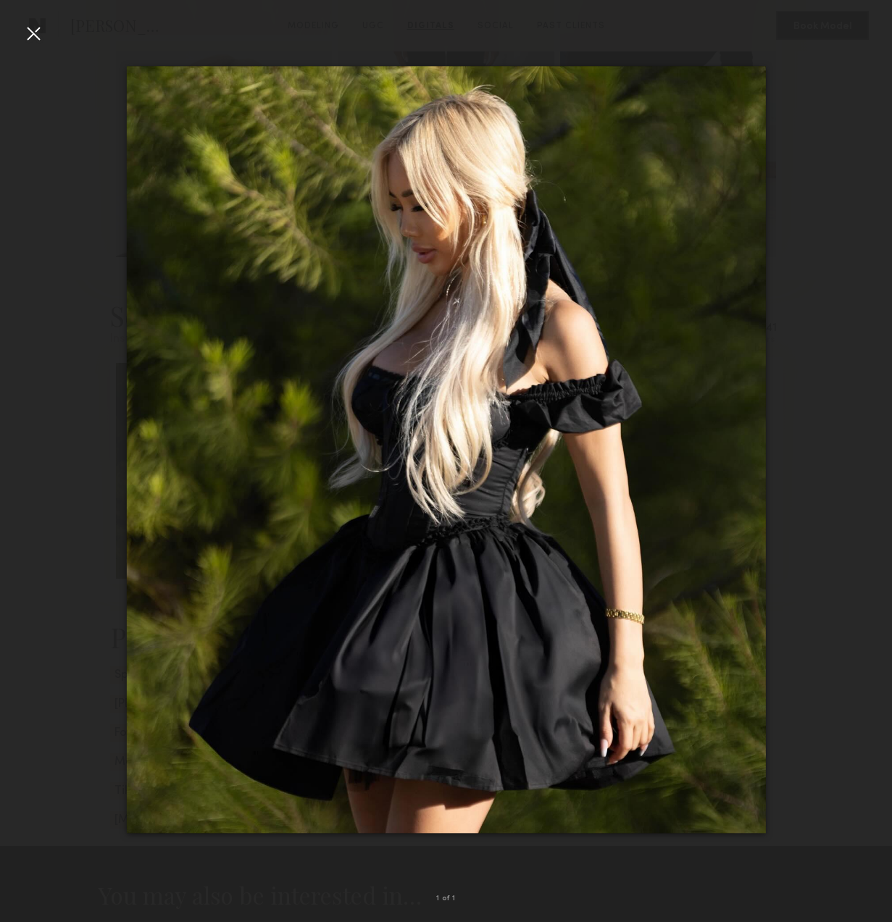
click at [29, 37] on div at bounding box center [33, 33] width 23 height 23
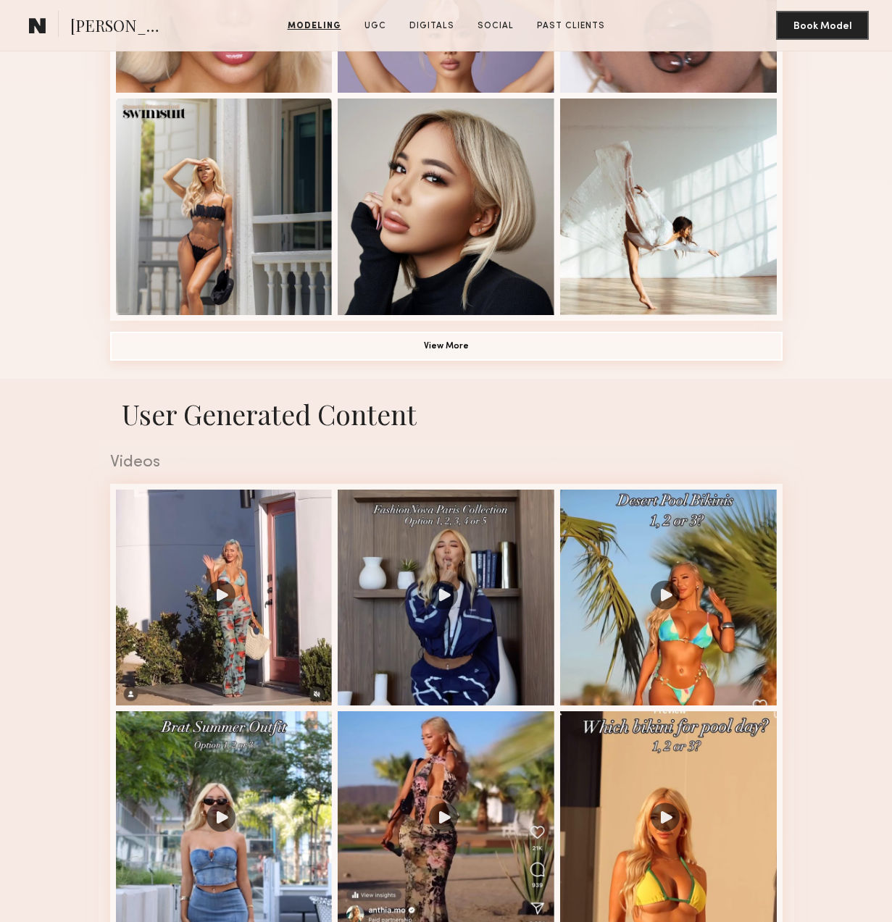
scroll to position [805, 0]
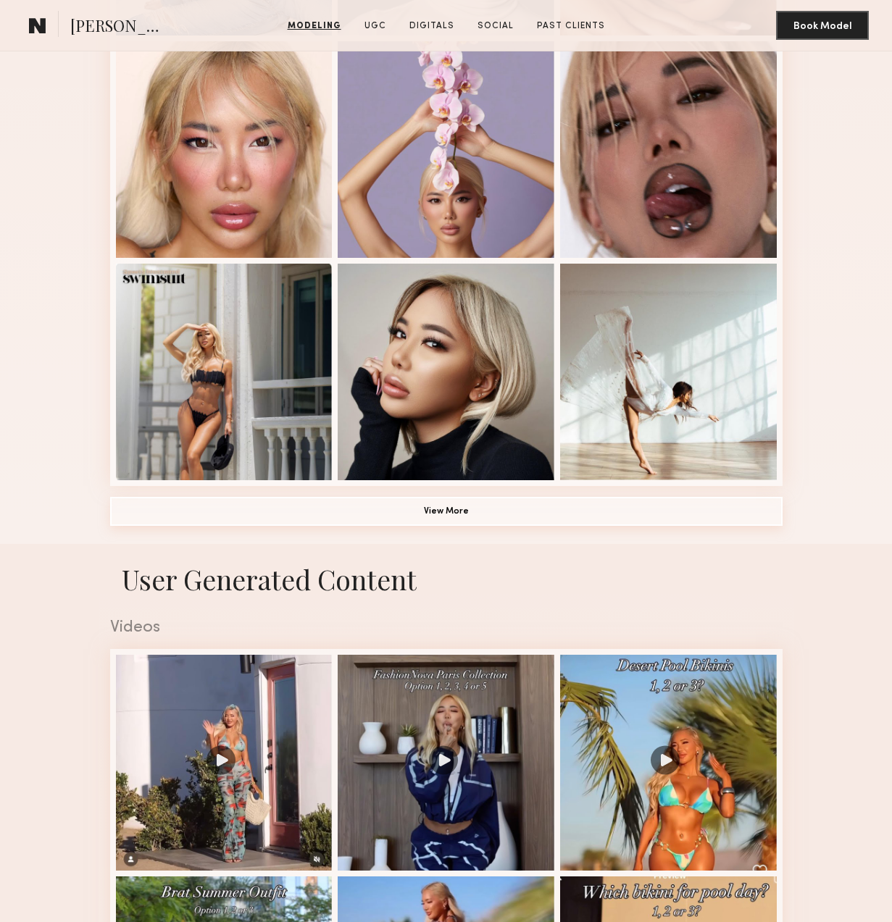
click at [438, 504] on button "View More" at bounding box center [446, 511] width 672 height 29
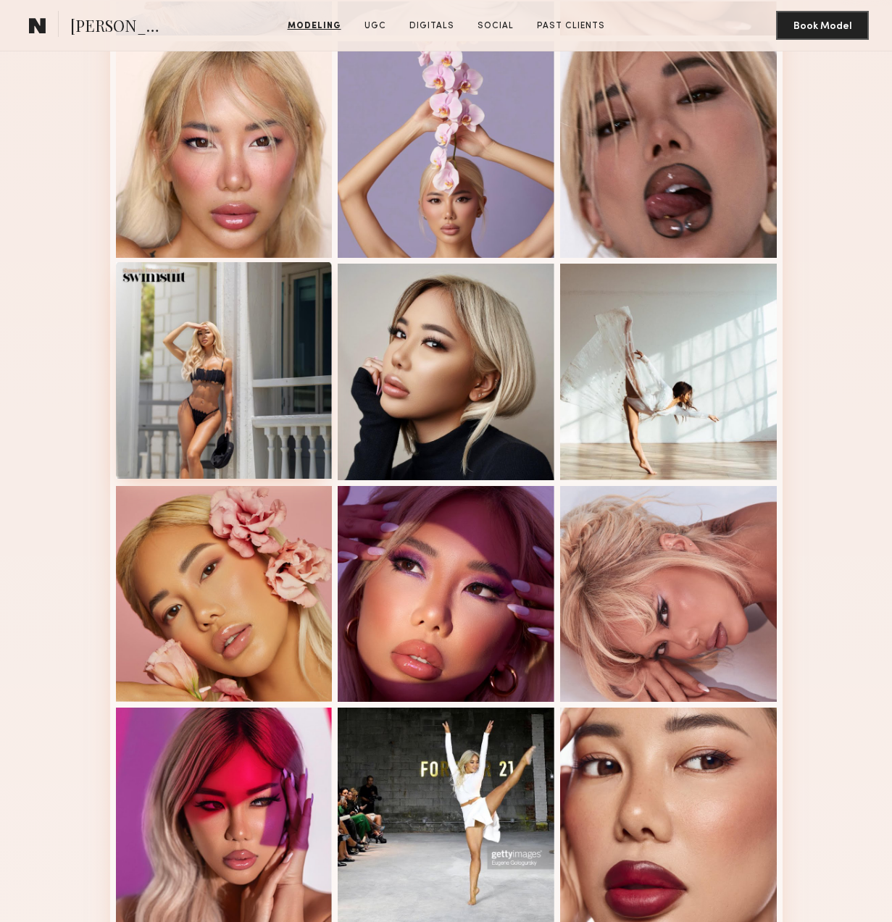
click at [185, 347] on div at bounding box center [224, 370] width 217 height 217
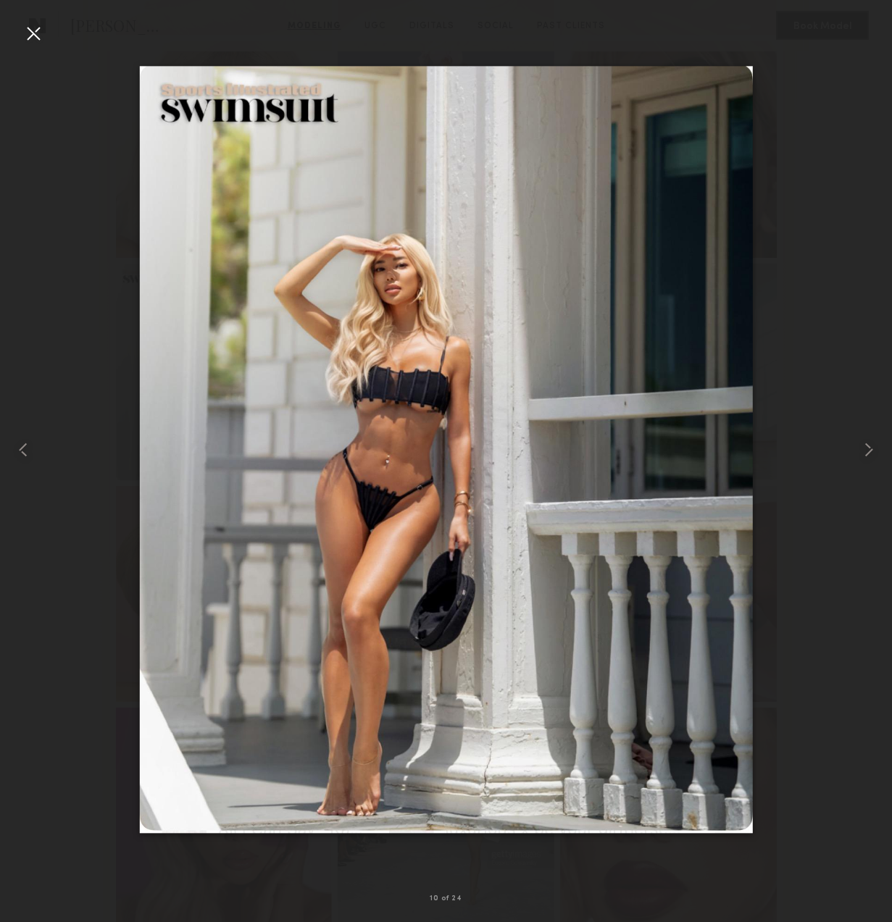
click at [37, 32] on div at bounding box center [33, 33] width 23 height 23
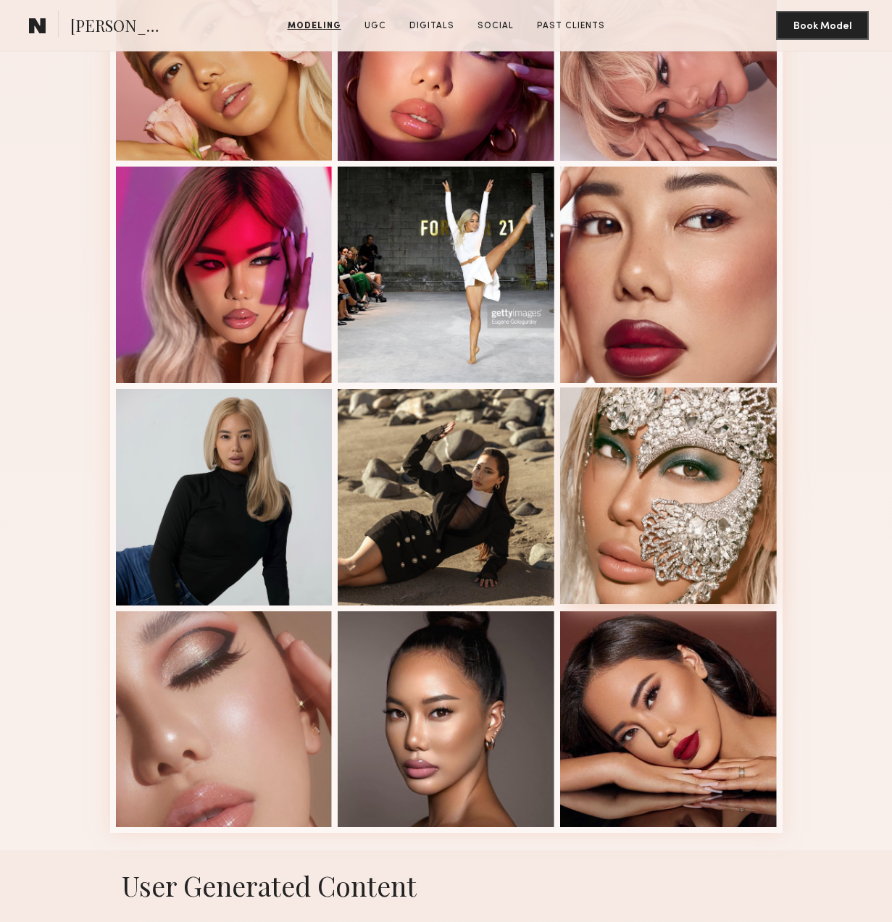
scroll to position [1098, 0]
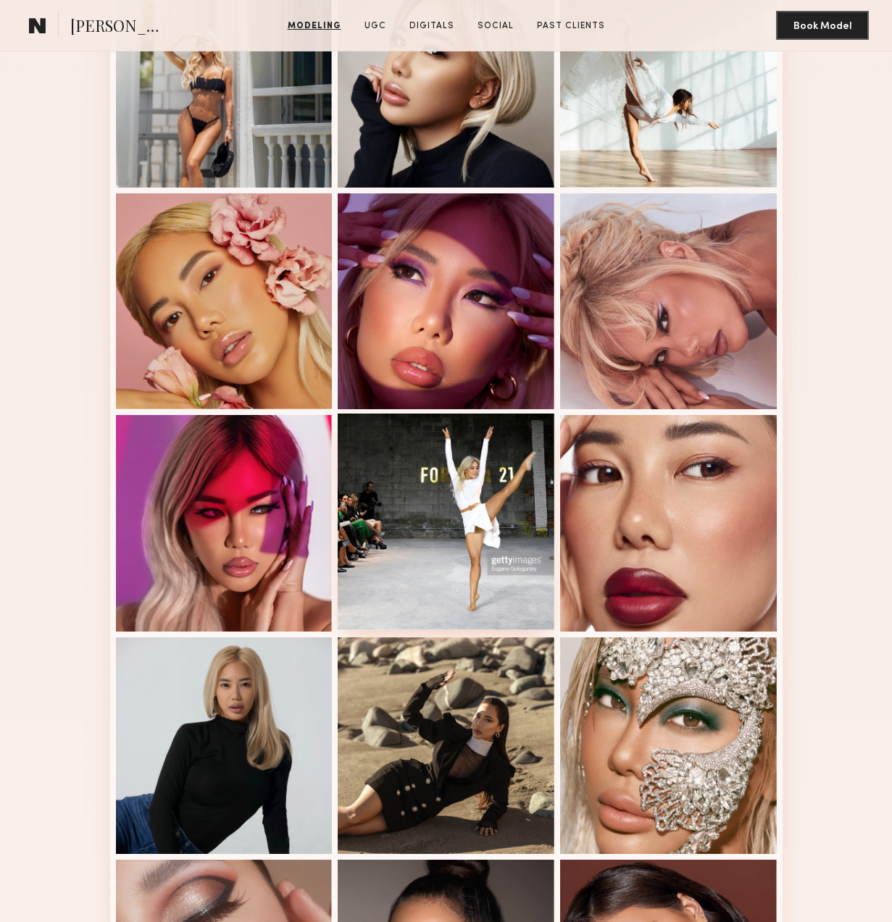
click at [458, 544] on div at bounding box center [446, 522] width 217 height 217
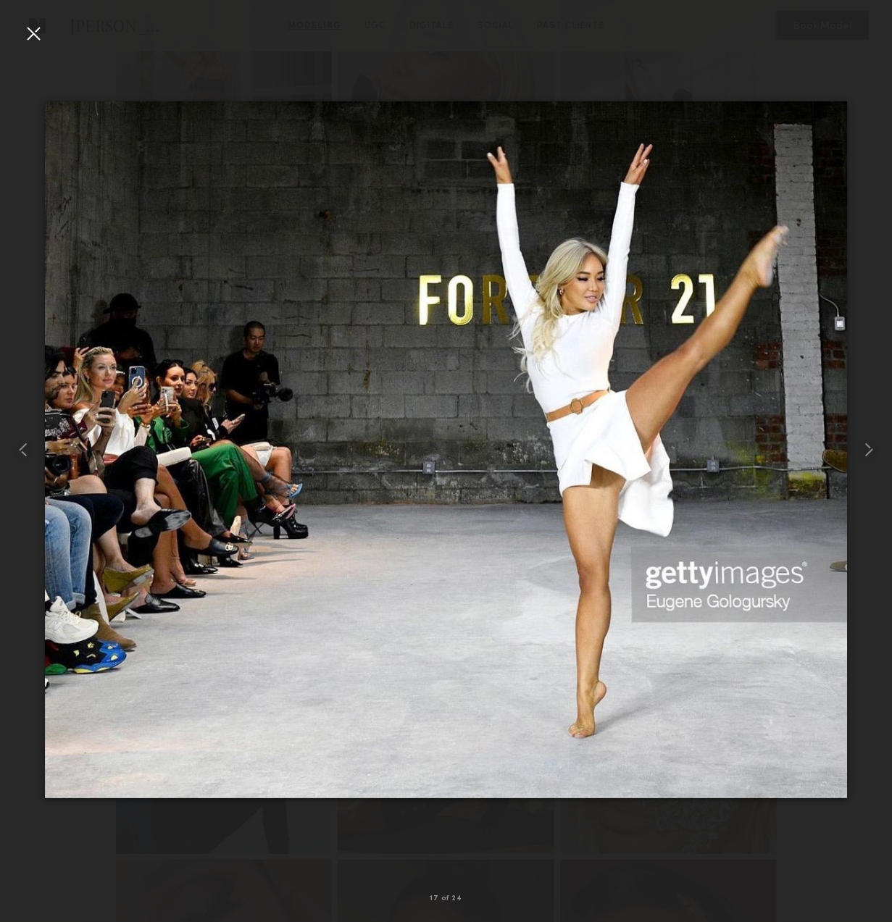
click at [36, 32] on div at bounding box center [33, 33] width 23 height 23
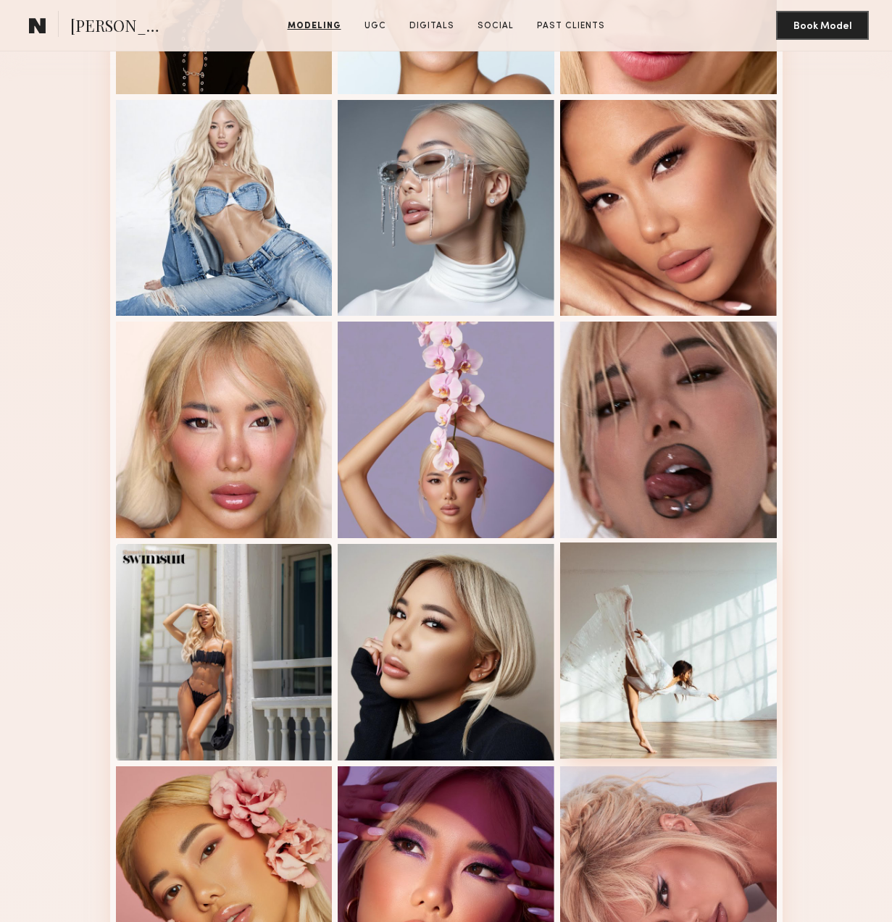
scroll to position [283, 0]
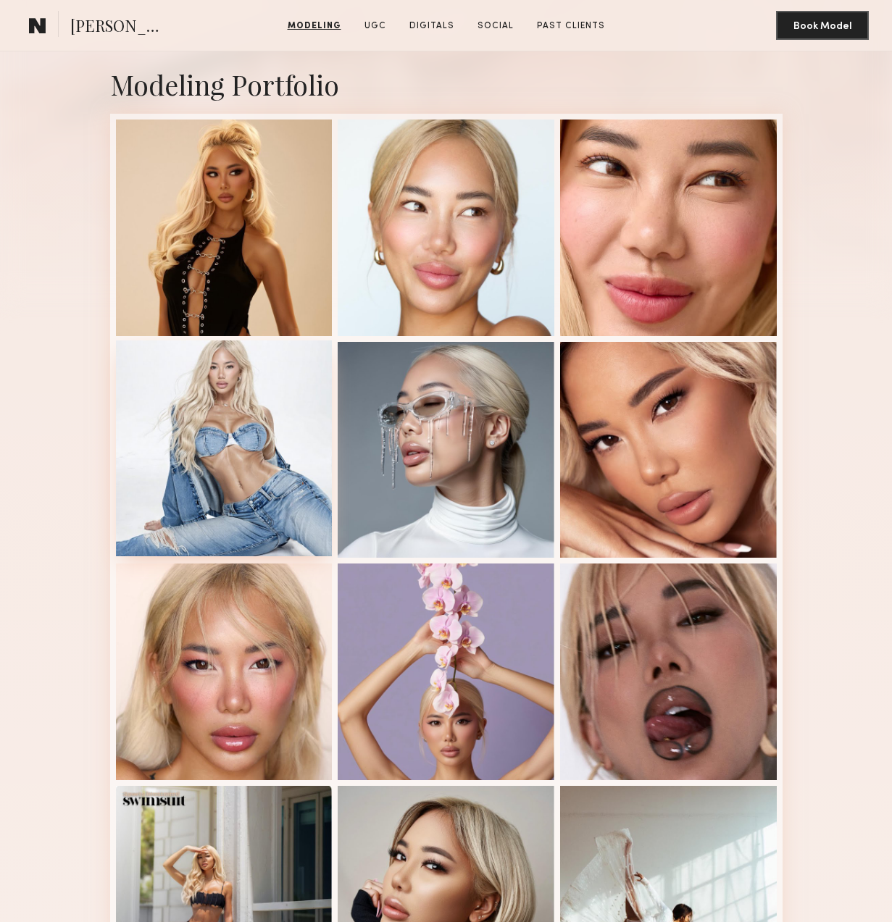
click at [227, 412] on div at bounding box center [224, 449] width 217 height 217
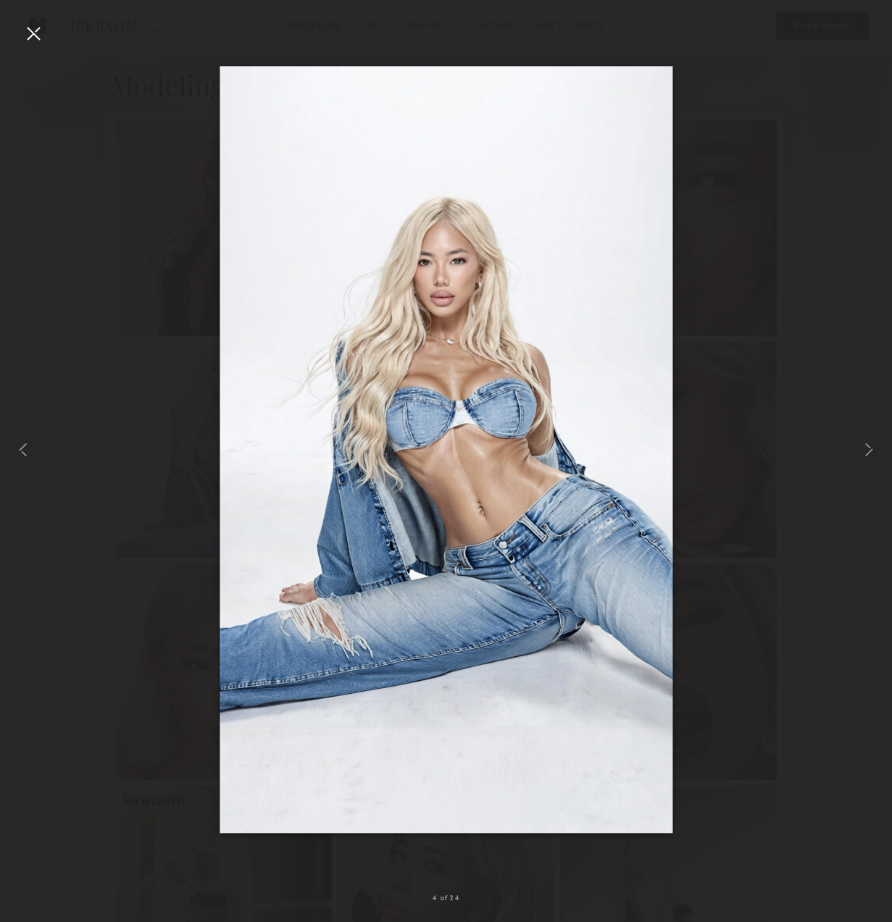
click at [32, 31] on div at bounding box center [33, 33] width 23 height 23
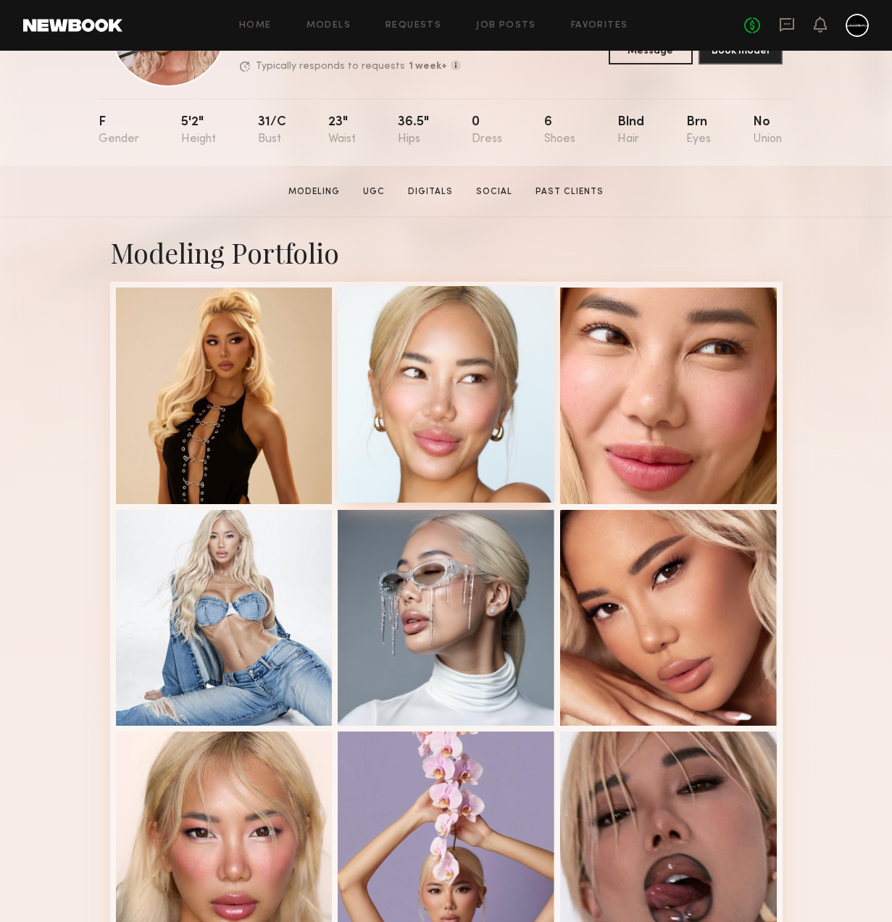
scroll to position [0, 0]
